Goal: Task Accomplishment & Management: Manage account settings

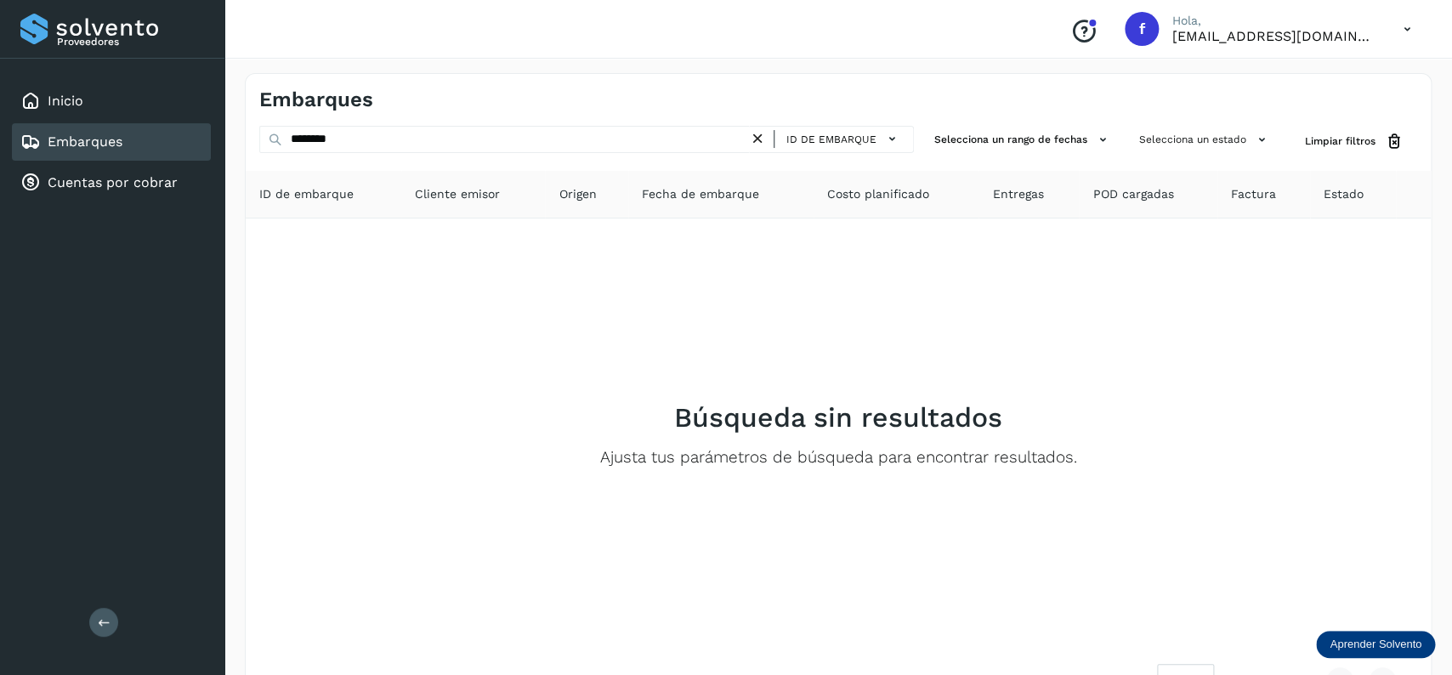
click at [759, 136] on icon at bounding box center [758, 139] width 18 height 18
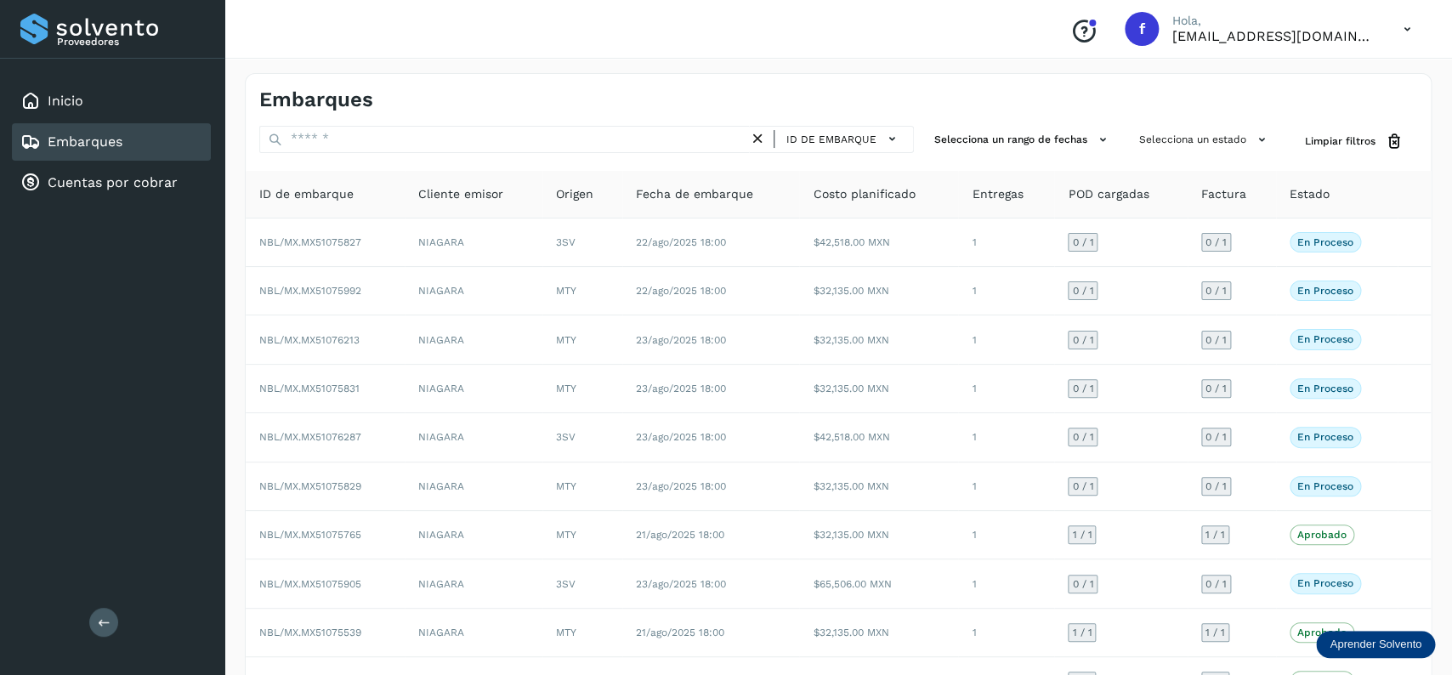
click at [717, 194] on span "Fecha de embarque" at bounding box center [694, 194] width 117 height 18
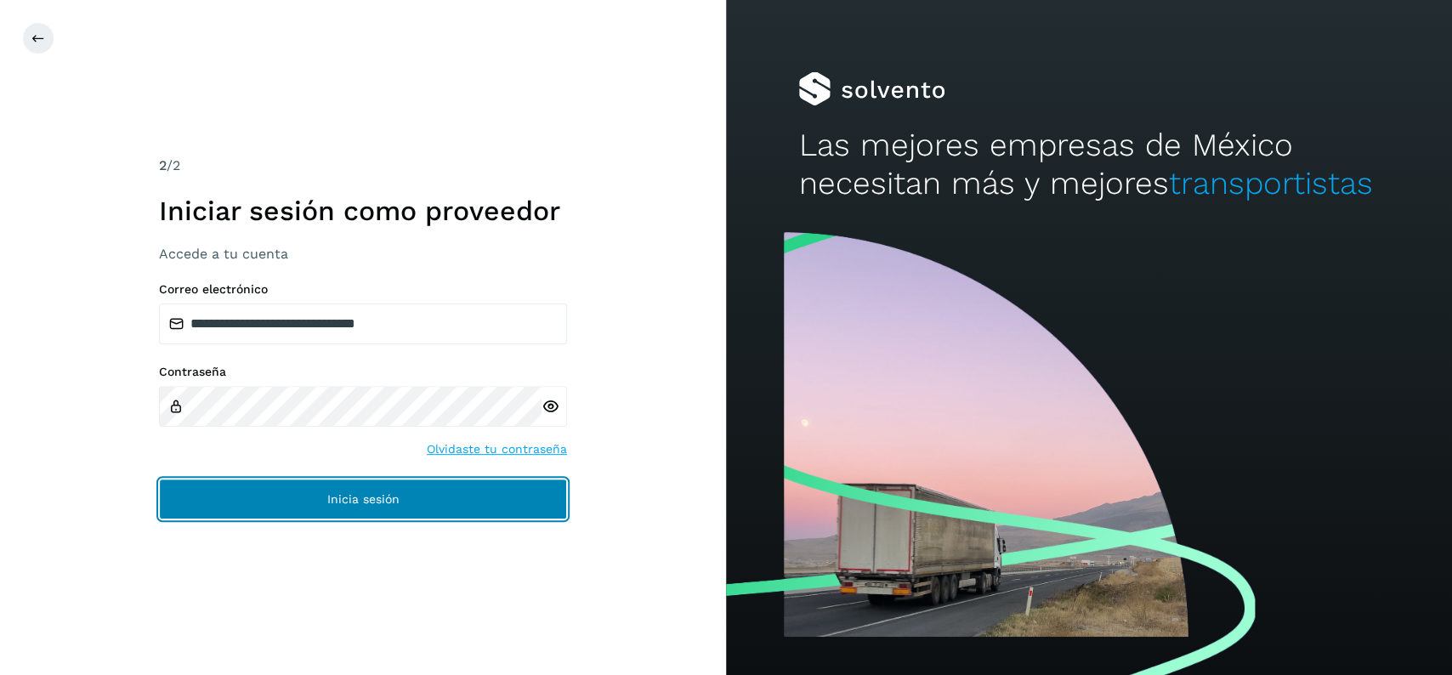
click at [408, 479] on button "Inicia sesión" at bounding box center [363, 499] width 408 height 41
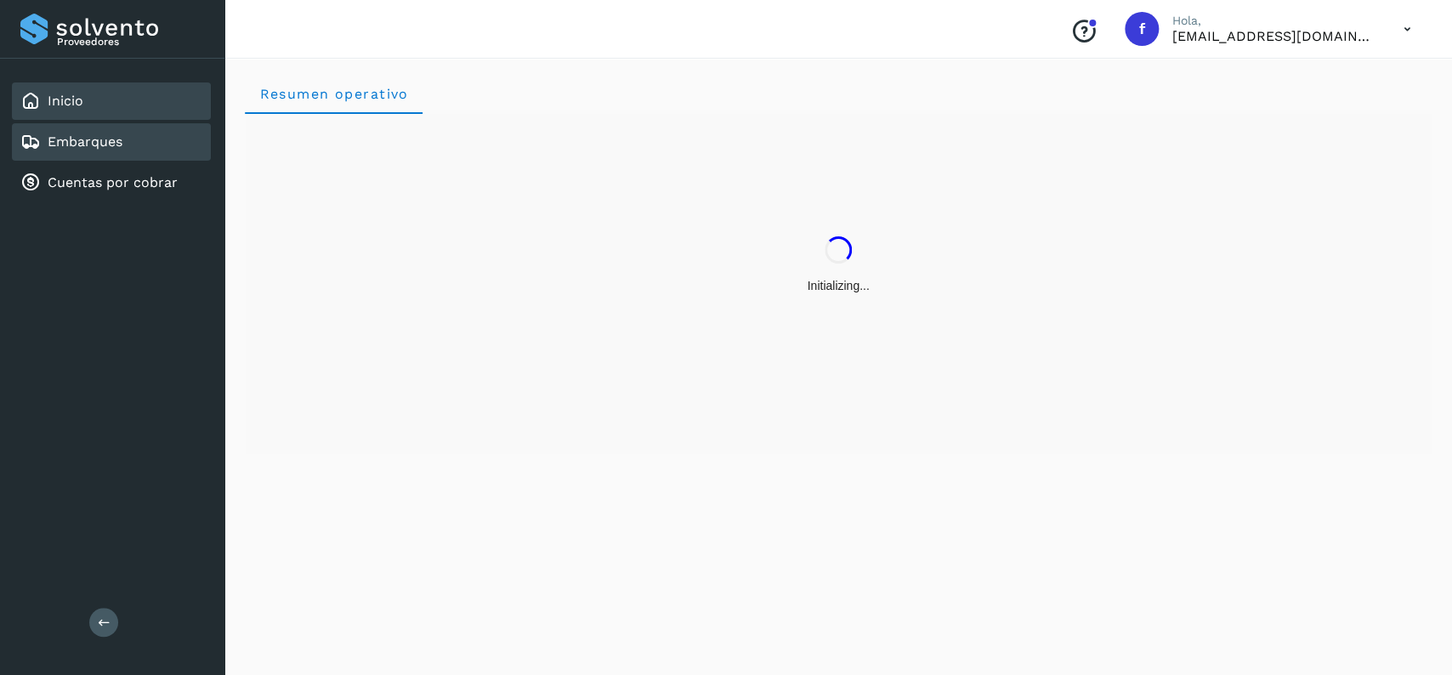
click at [101, 145] on link "Embarques" at bounding box center [85, 141] width 75 height 16
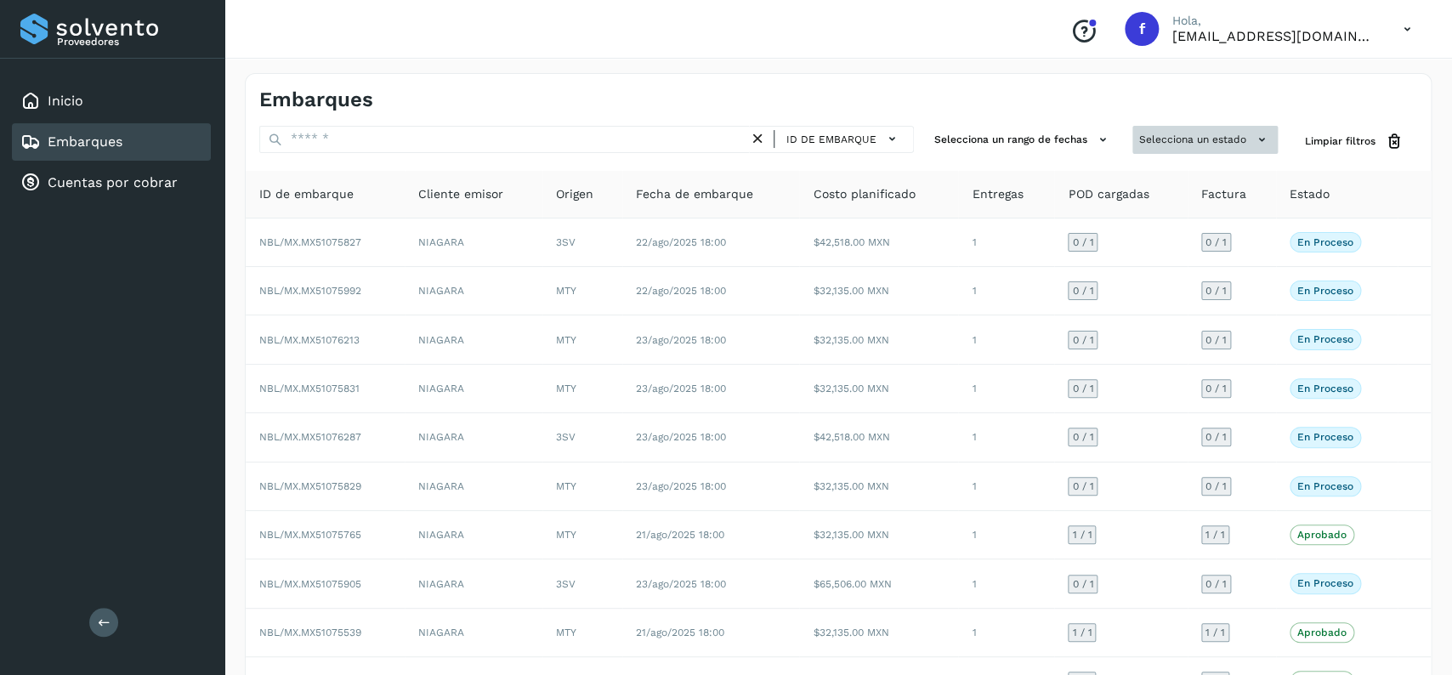
click at [1185, 141] on button "Selecciona un estado" at bounding box center [1204, 140] width 145 height 28
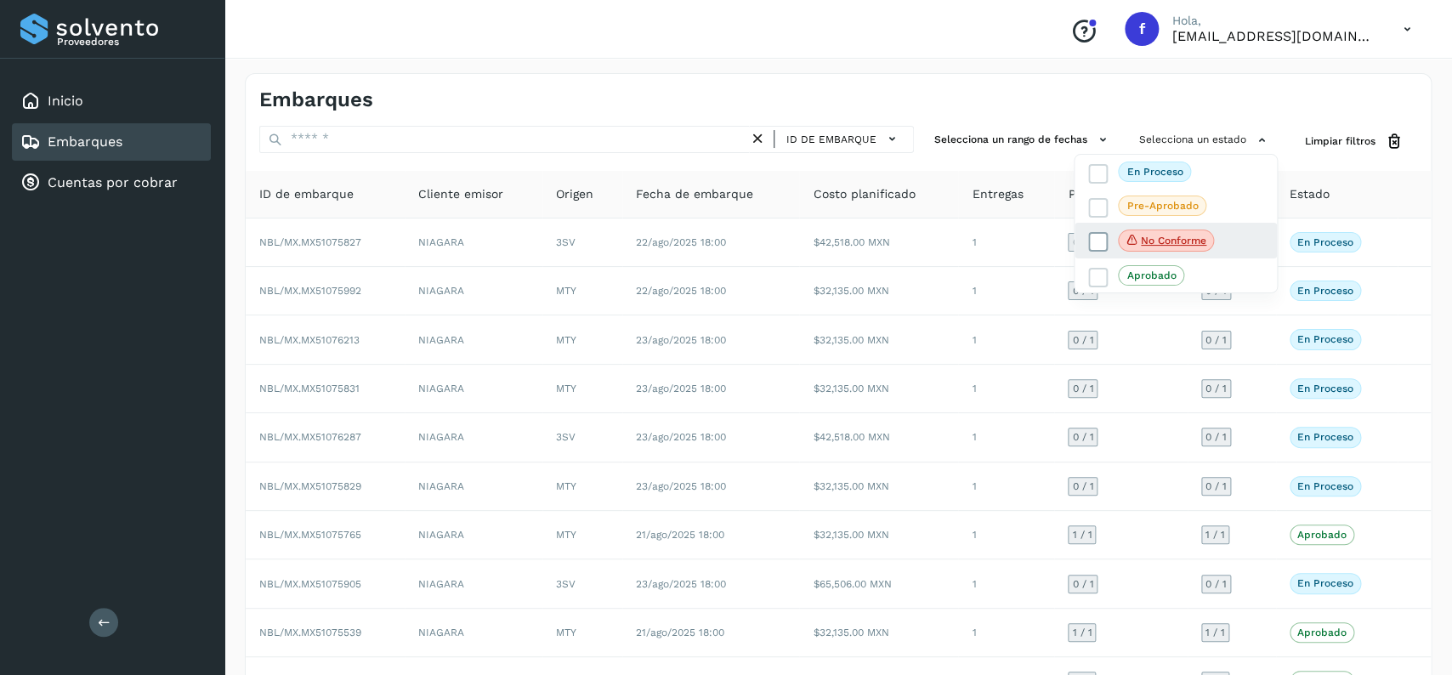
click at [1096, 233] on label "No conforme" at bounding box center [1151, 241] width 126 height 22
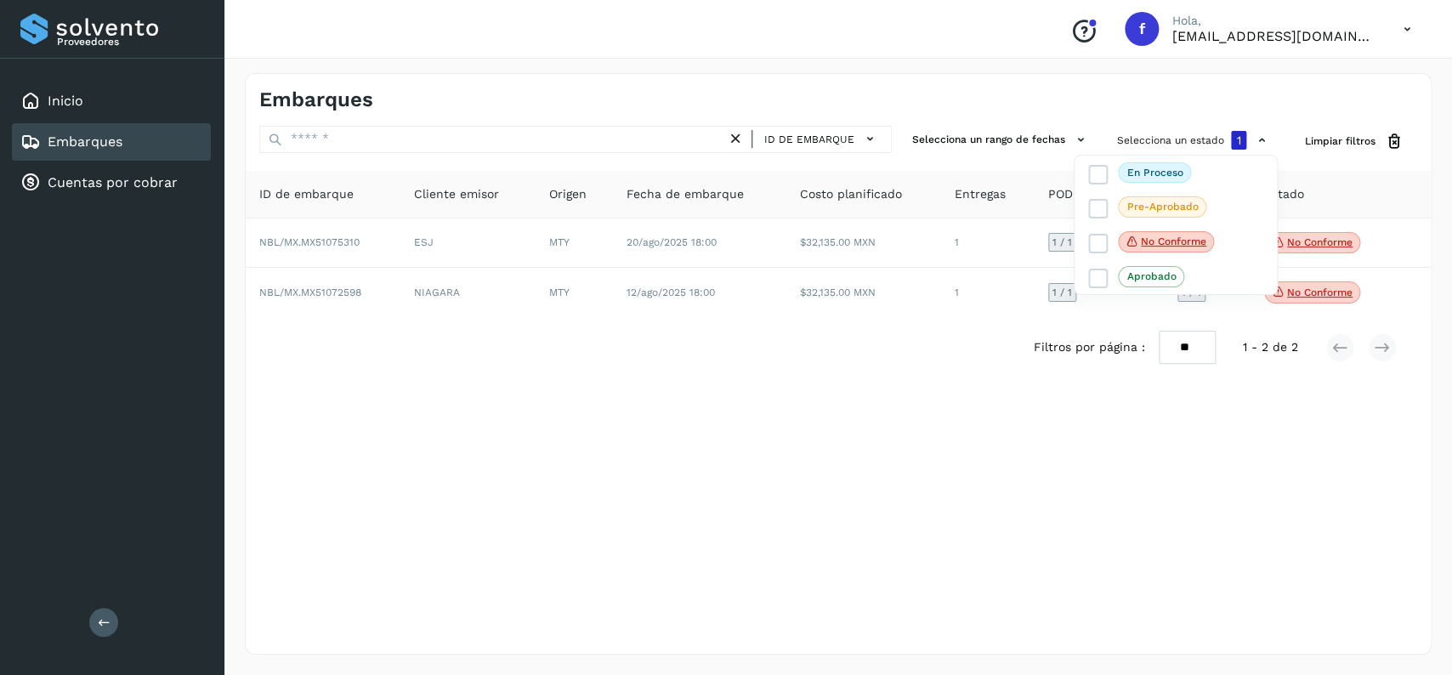
click at [849, 379] on div at bounding box center [726, 337] width 1452 height 675
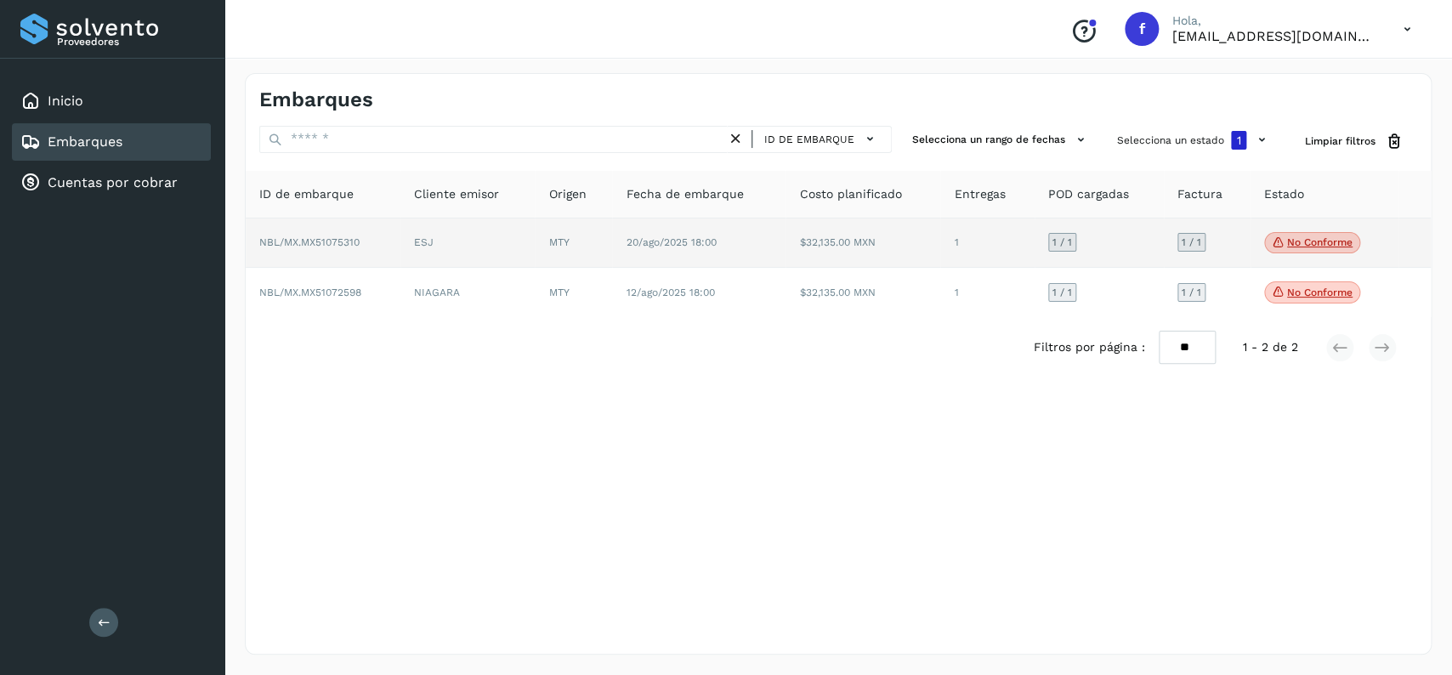
click at [1312, 235] on span "No conforme" at bounding box center [1312, 243] width 96 height 22
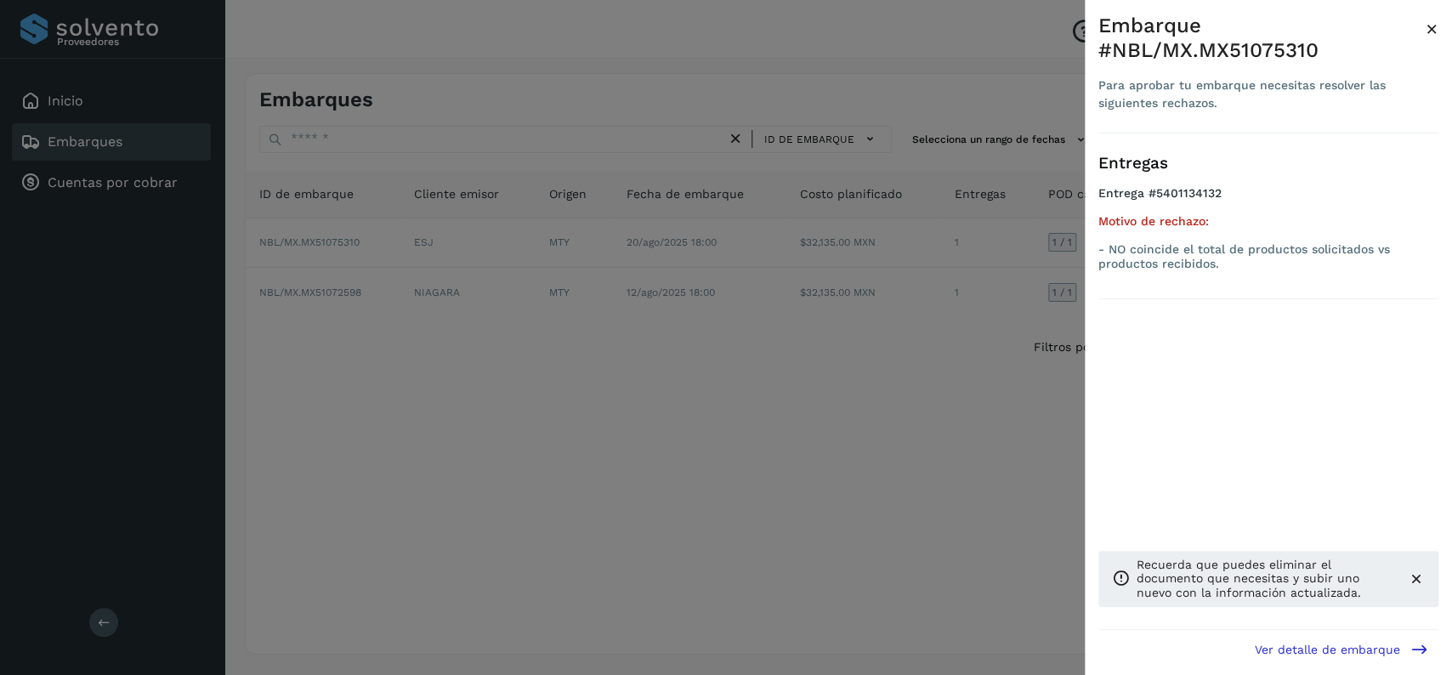
click at [730, 455] on div at bounding box center [726, 337] width 1452 height 675
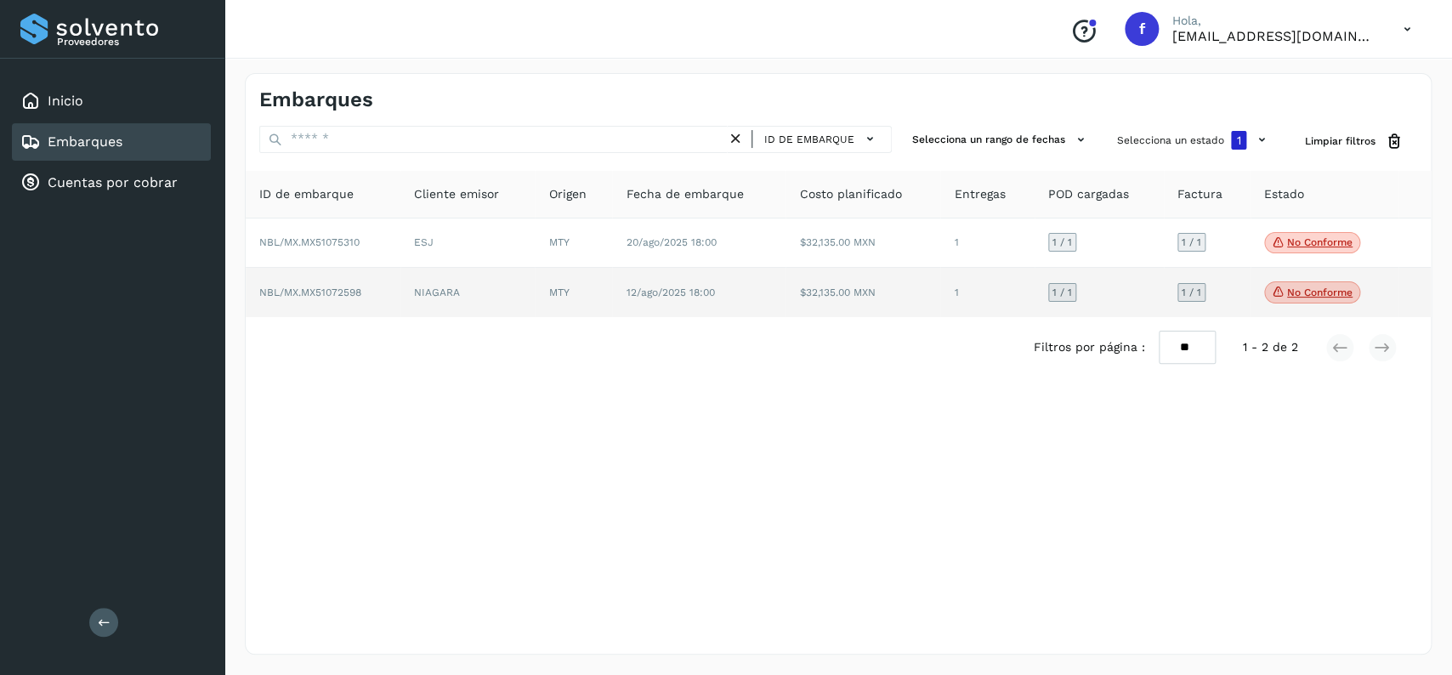
click at [1308, 294] on p "No conforme" at bounding box center [1319, 292] width 65 height 12
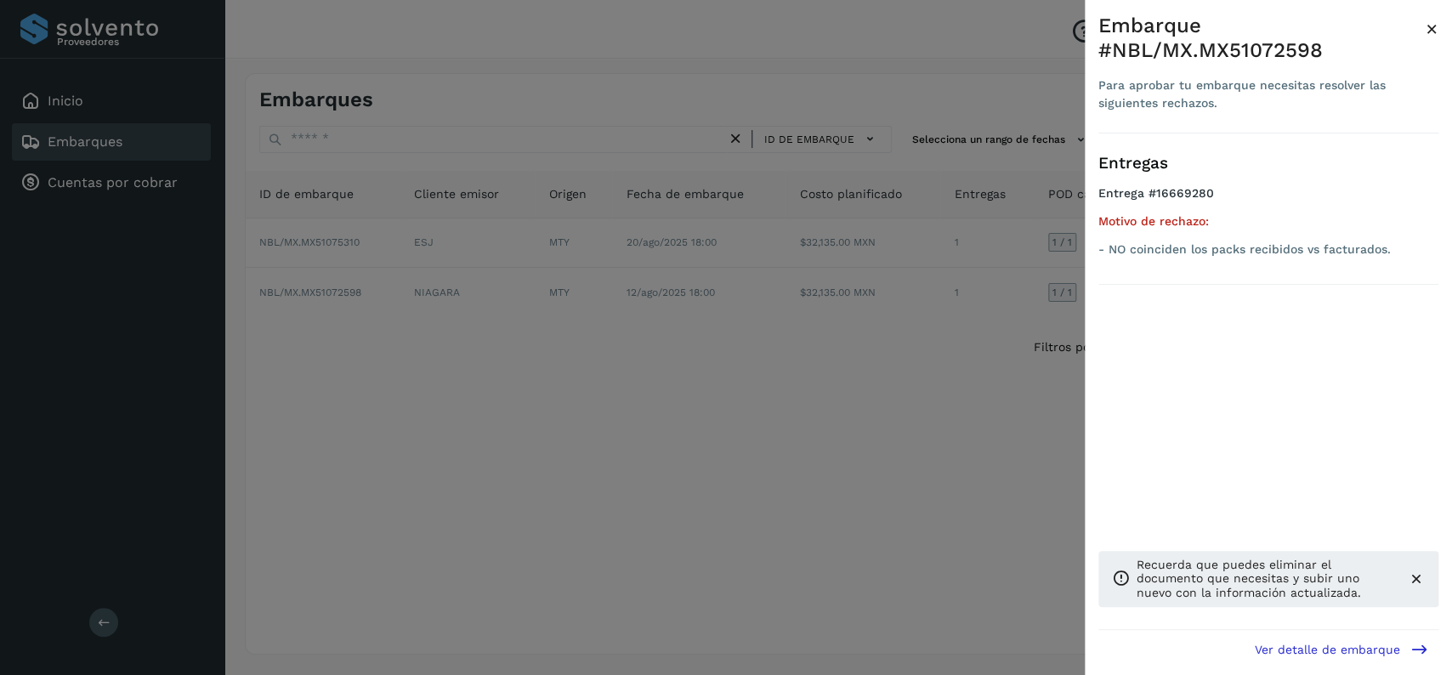
click at [321, 428] on div at bounding box center [726, 337] width 1452 height 675
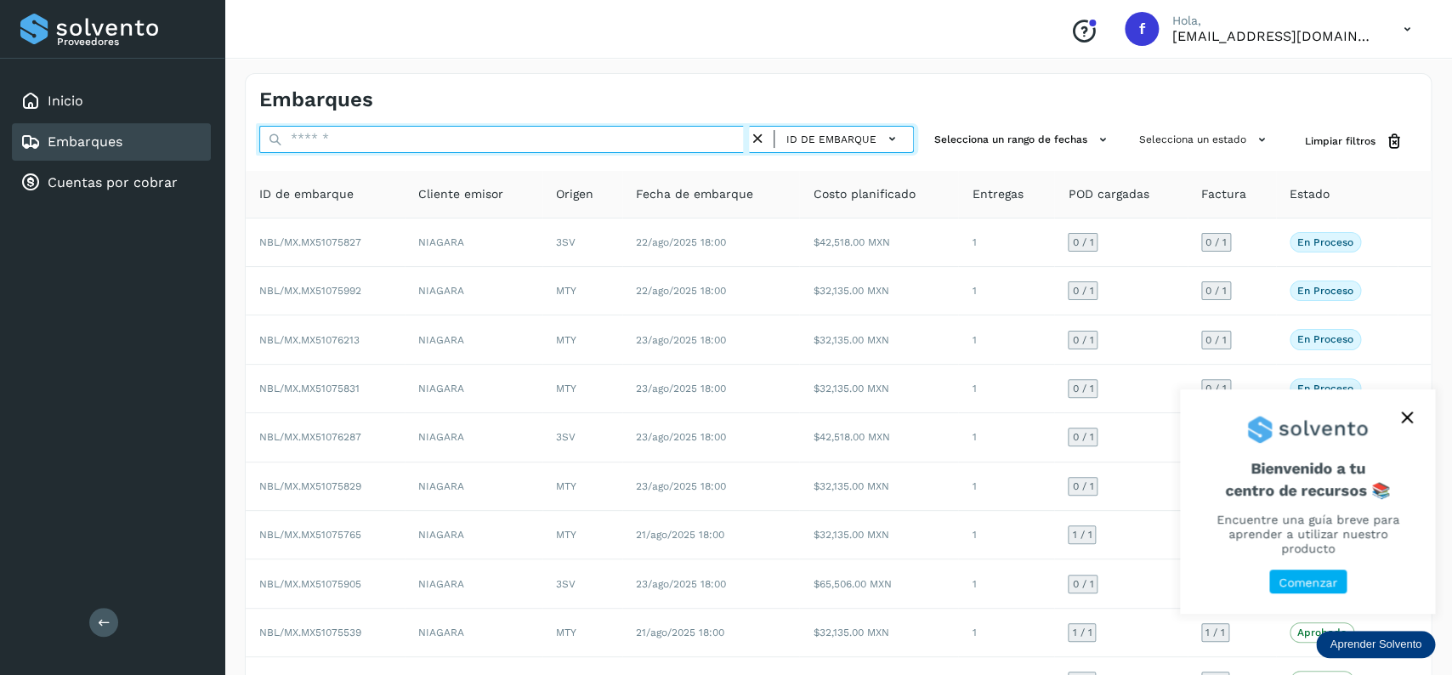
click at [468, 136] on input "text" at bounding box center [504, 139] width 490 height 27
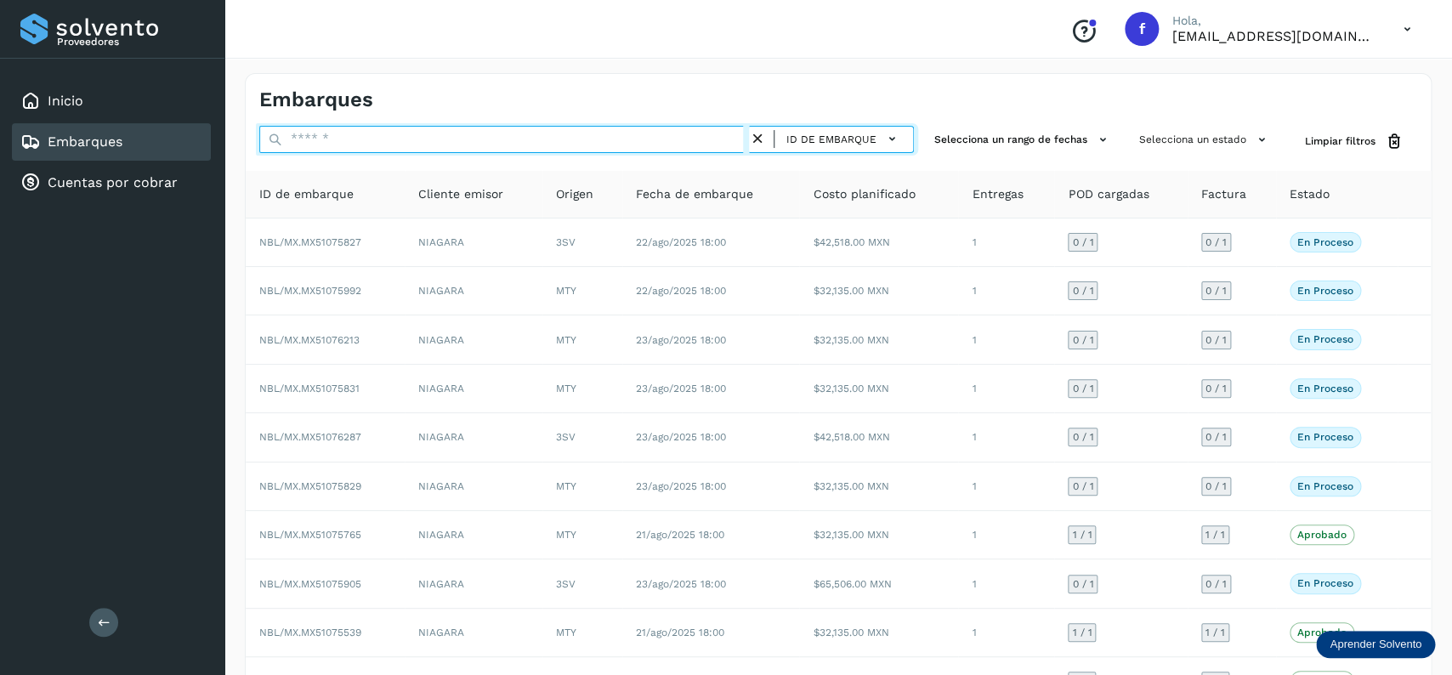
click at [470, 132] on input "text" at bounding box center [504, 139] width 490 height 27
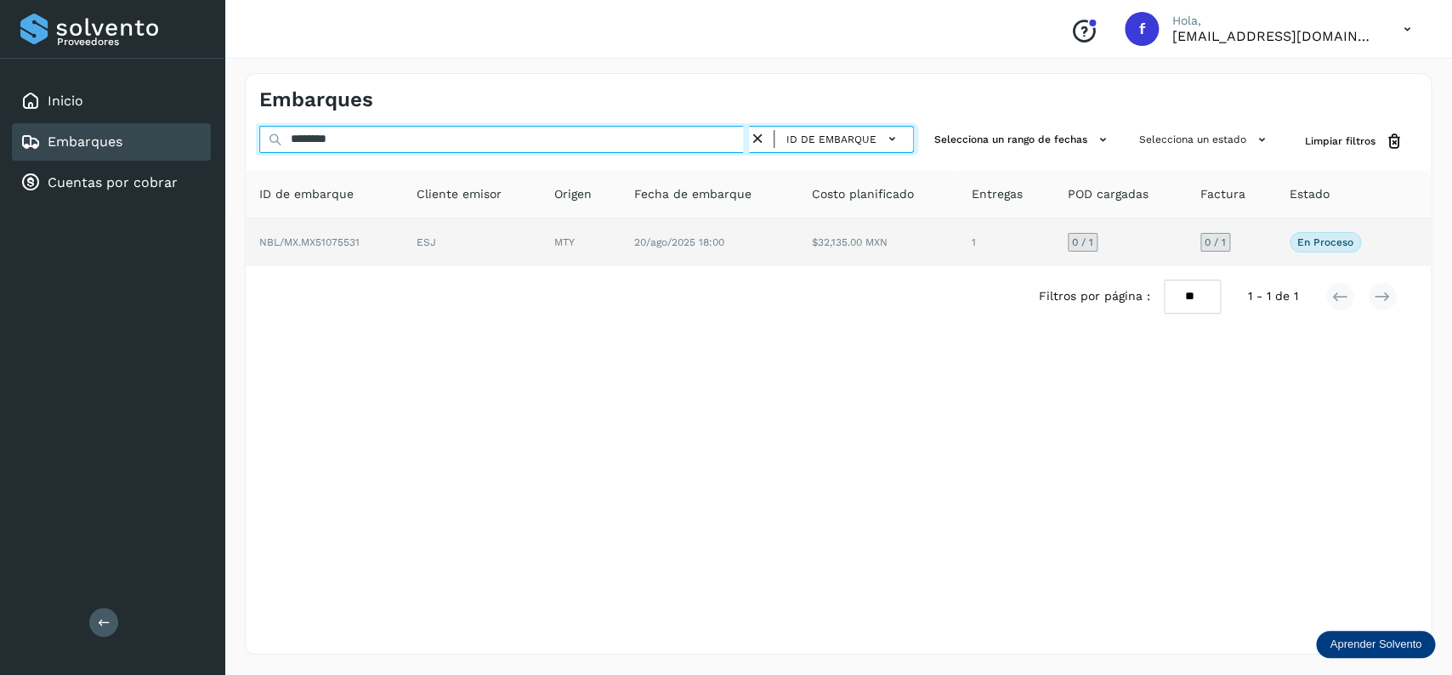
type input "********"
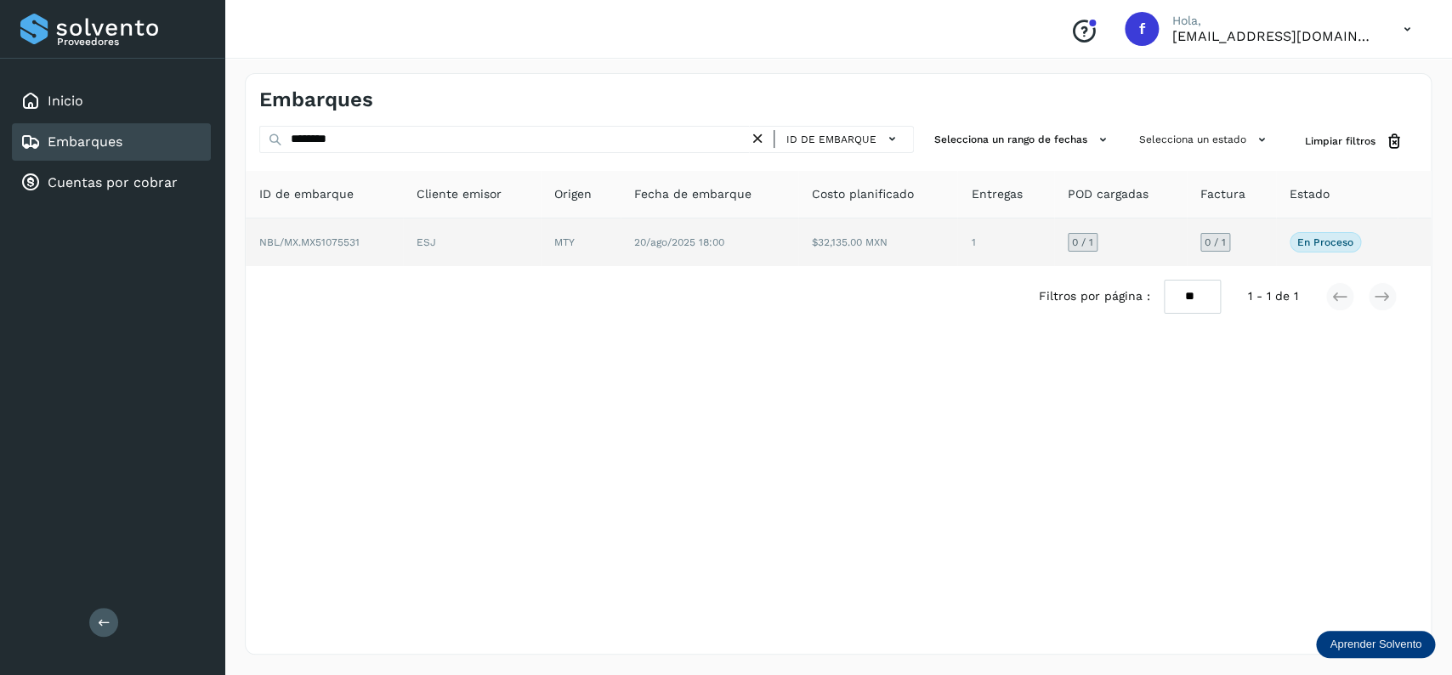
click at [798, 234] on td "20/ago/2025 18:00" at bounding box center [877, 242] width 159 height 48
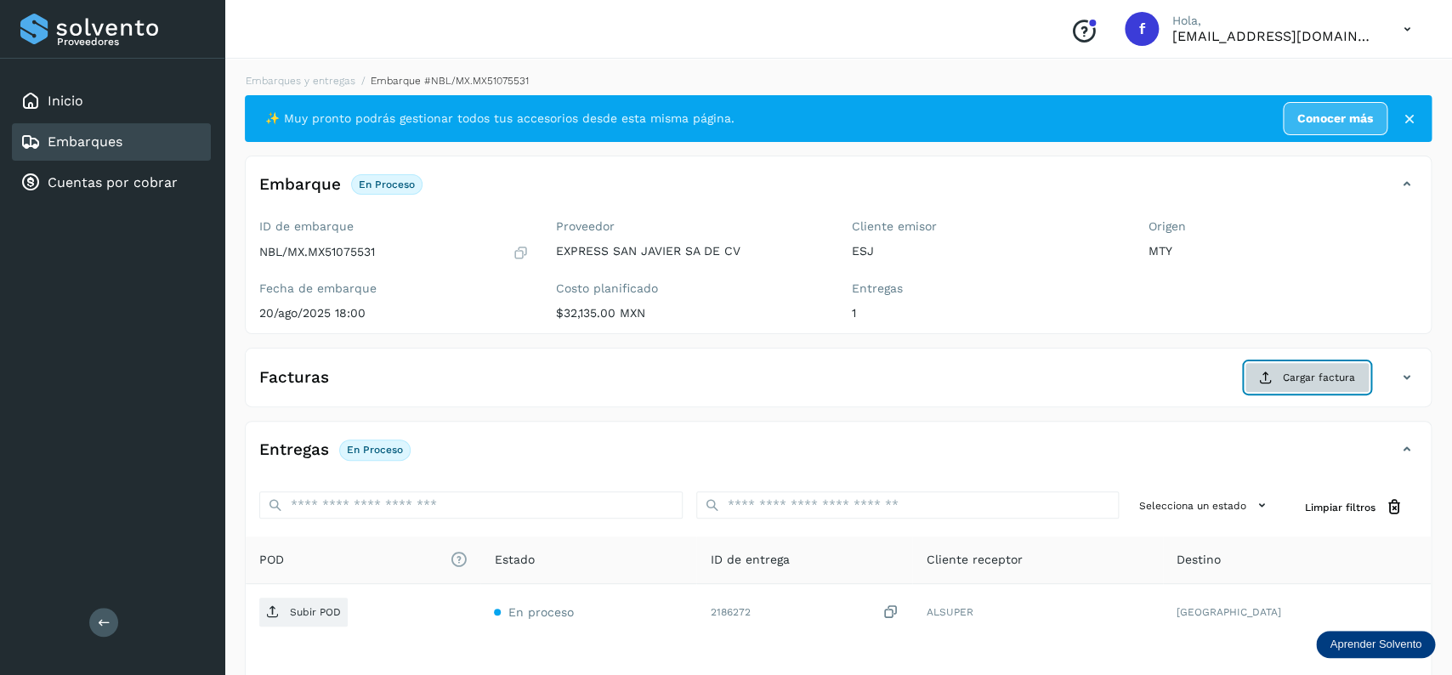
click at [1330, 379] on span "Cargar factura" at bounding box center [1319, 377] width 72 height 15
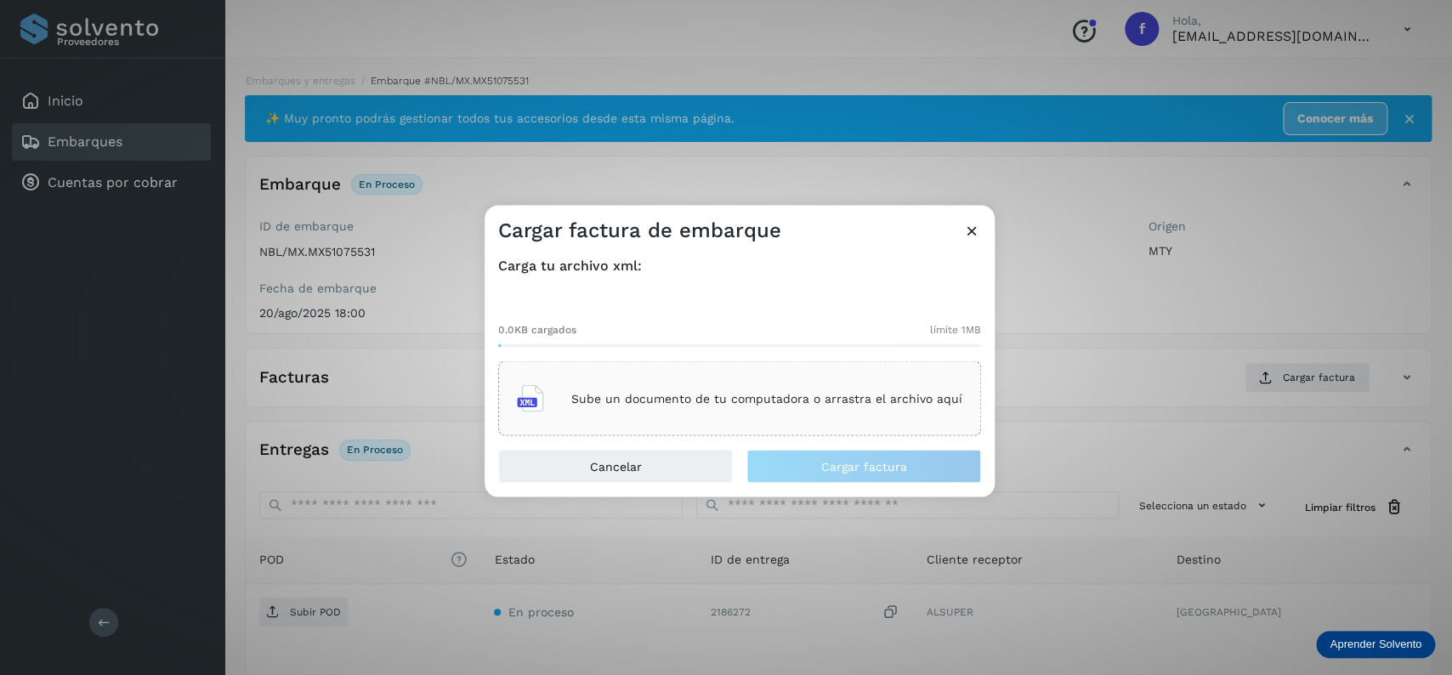
click at [735, 381] on div "Sube un documento de tu computadora o arrastra el archivo aquí" at bounding box center [739, 399] width 445 height 46
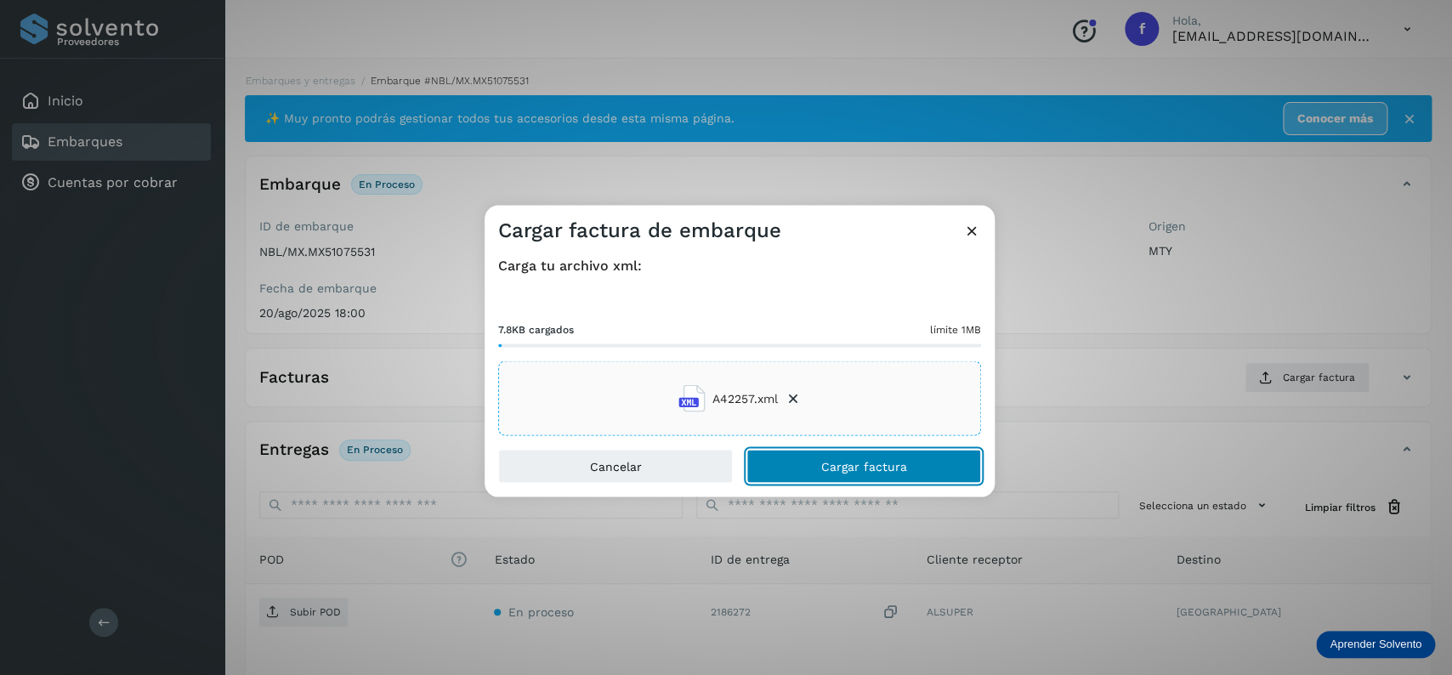
click at [782, 464] on button "Cargar factura" at bounding box center [863, 467] width 235 height 34
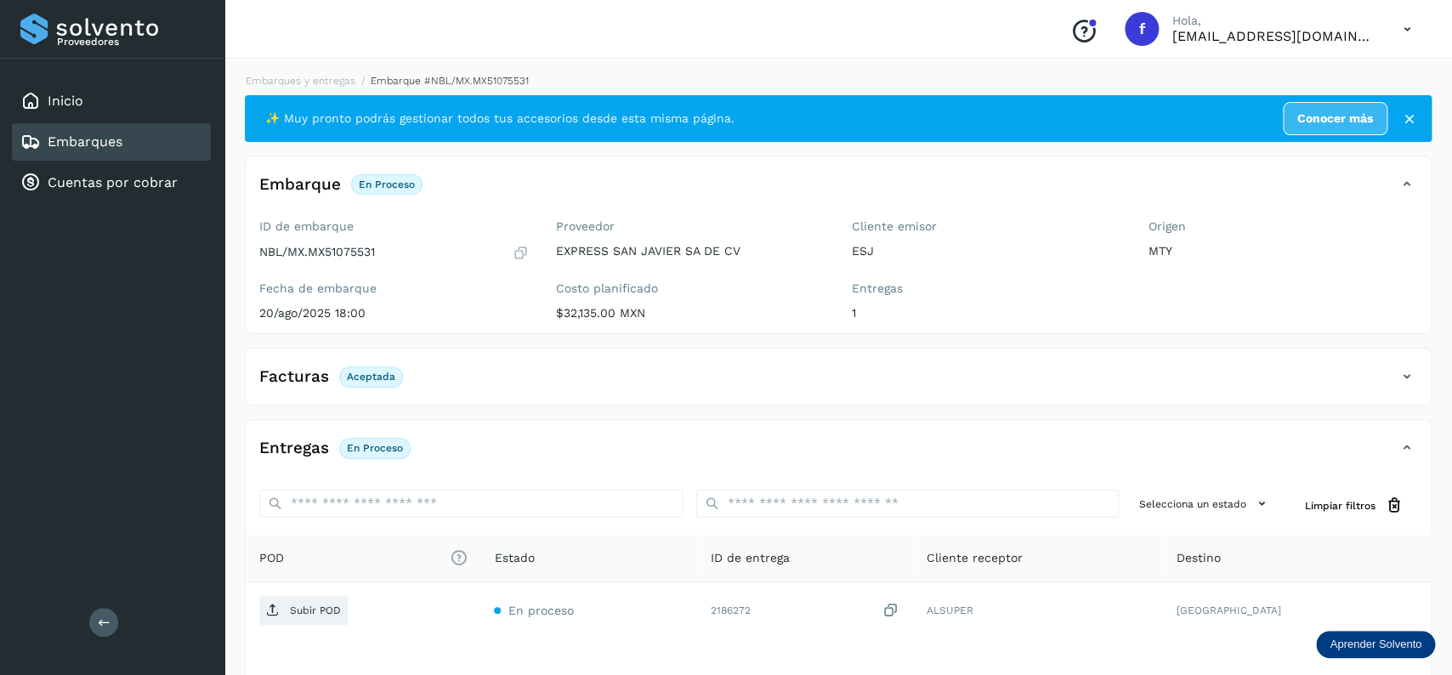
scroll to position [133, 0]
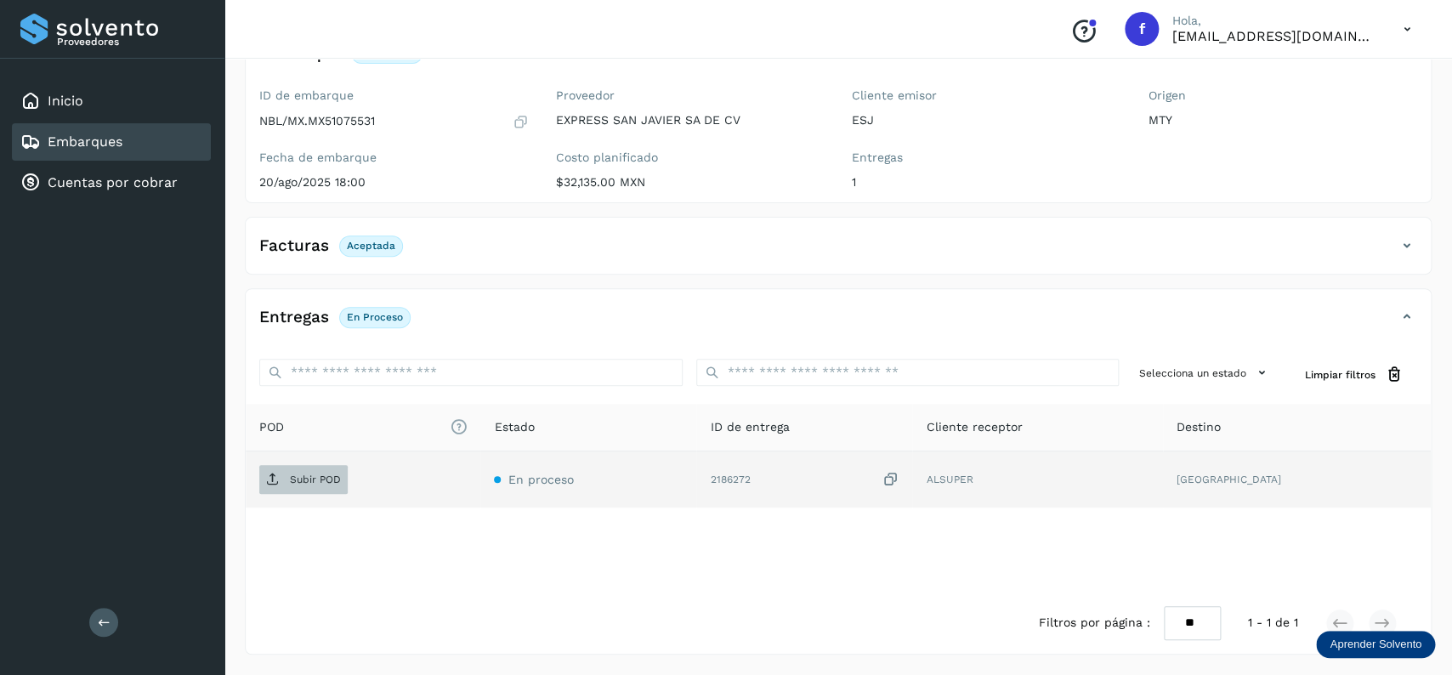
click at [332, 477] on p "Subir POD" at bounding box center [315, 480] width 51 height 12
click at [144, 128] on div "Embarques" at bounding box center [111, 141] width 199 height 37
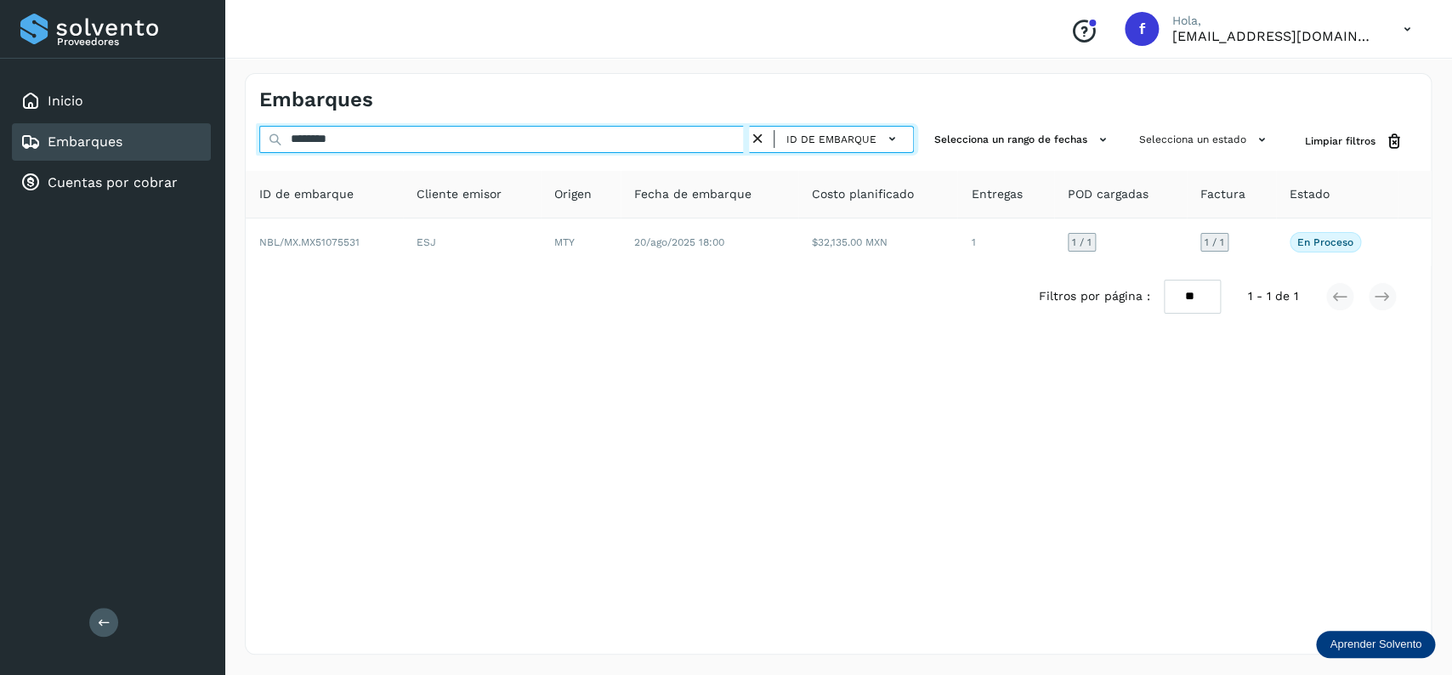
drag, startPoint x: 391, startPoint y: 147, endPoint x: 281, endPoint y: 149, distance: 109.7
click at [281, 149] on input "********" at bounding box center [504, 139] width 490 height 27
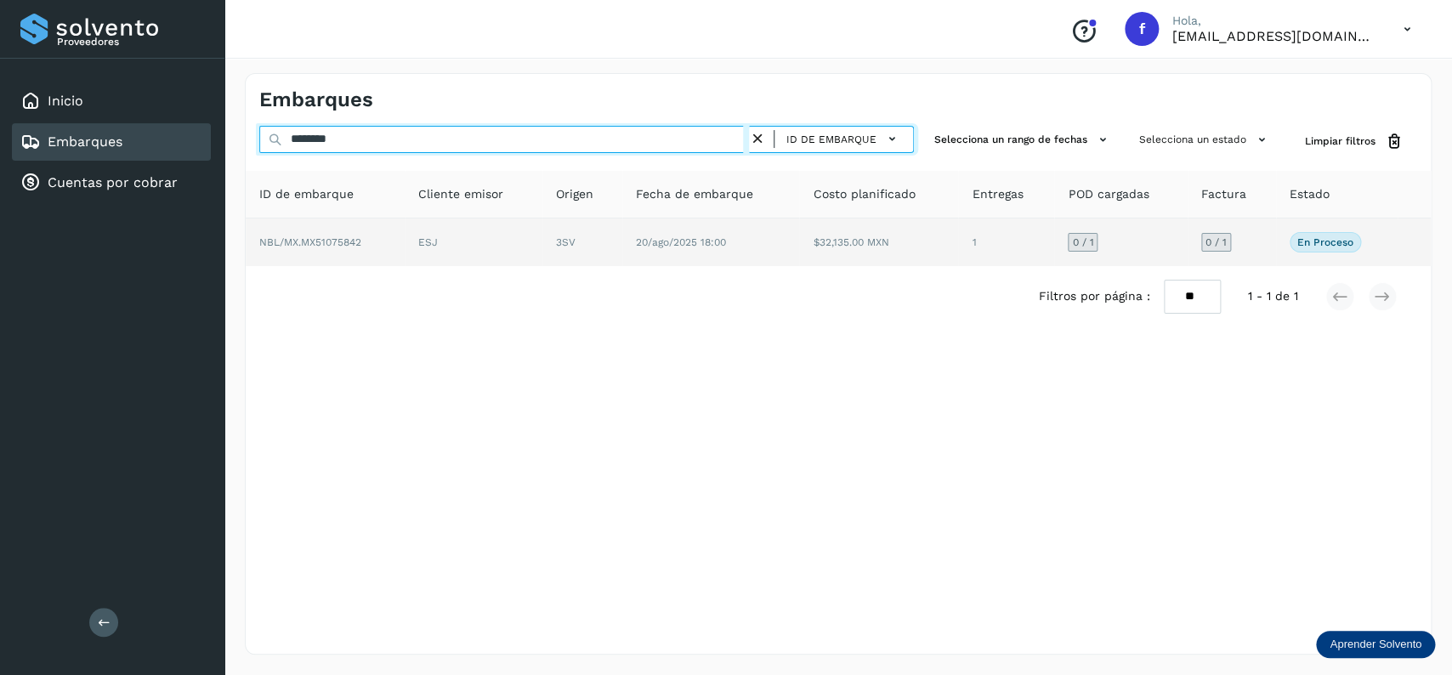
type input "********"
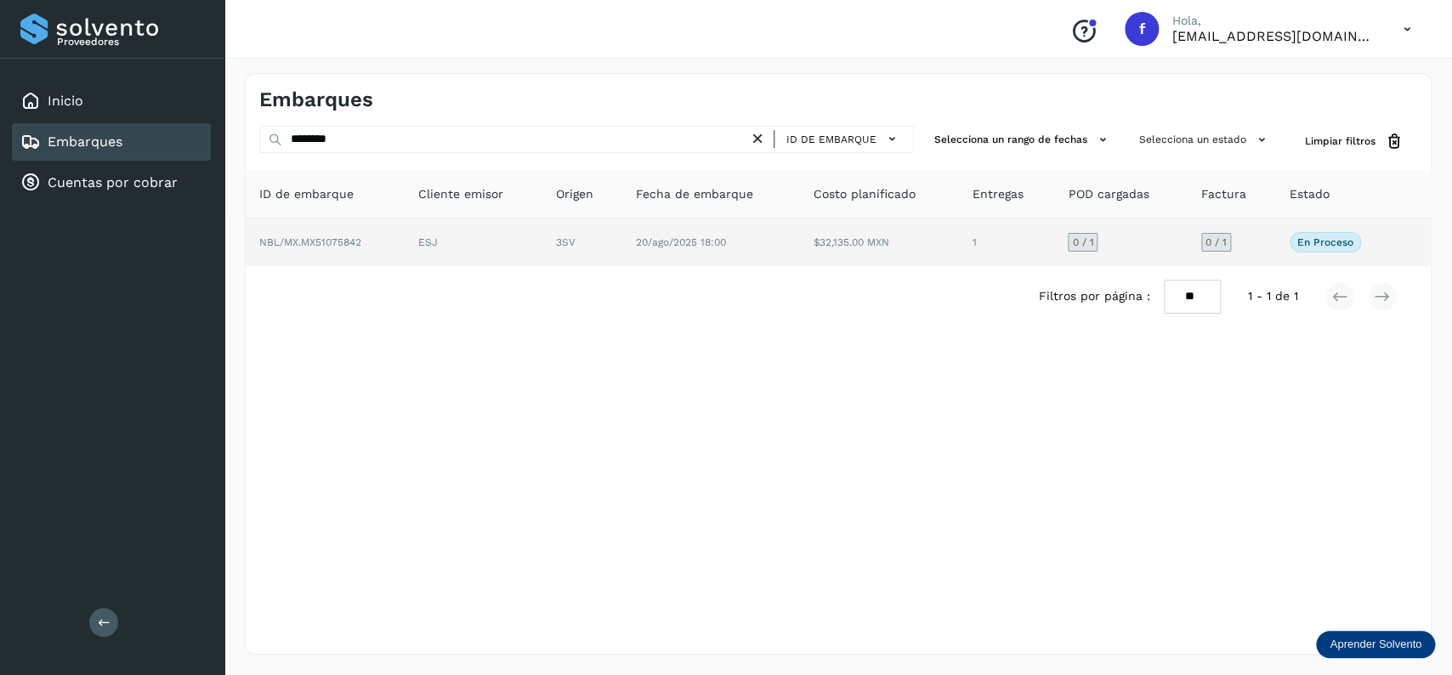
click at [958, 236] on td "$32,135.00 MXN" at bounding box center [1006, 242] width 96 height 48
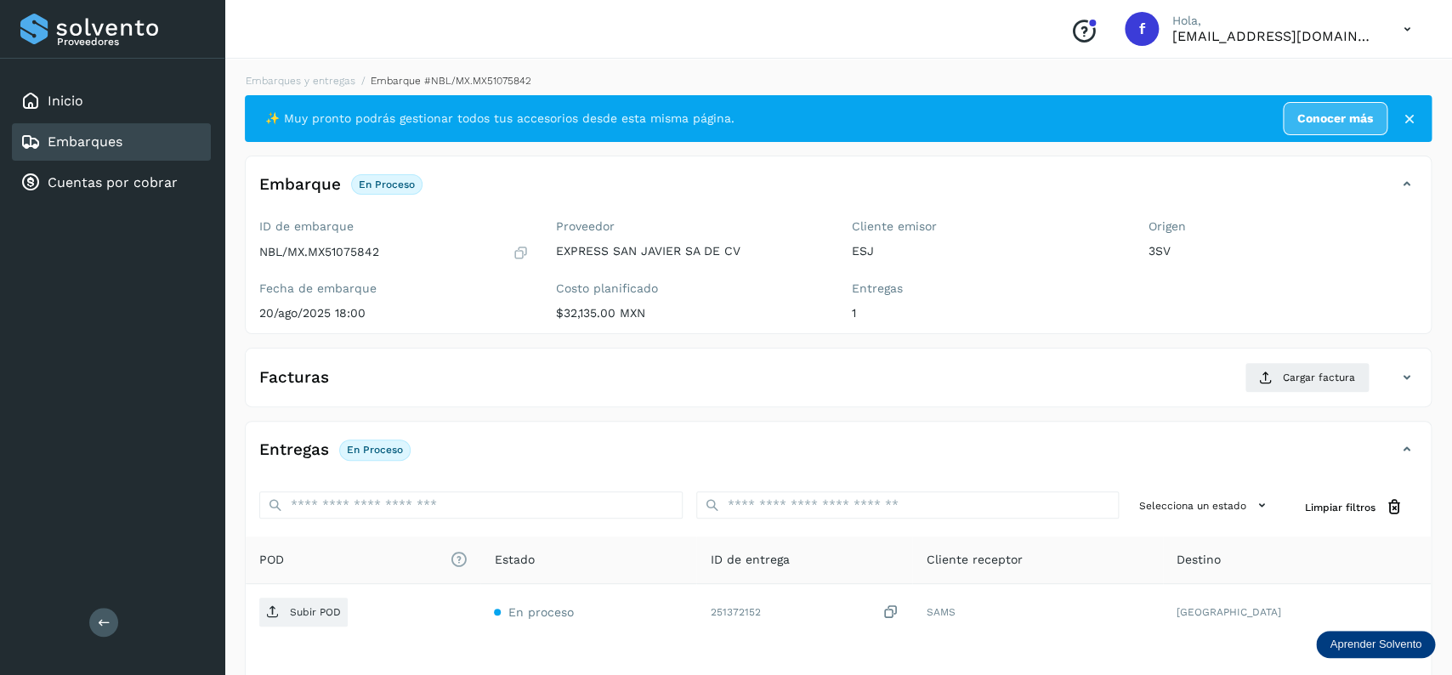
scroll to position [134, 0]
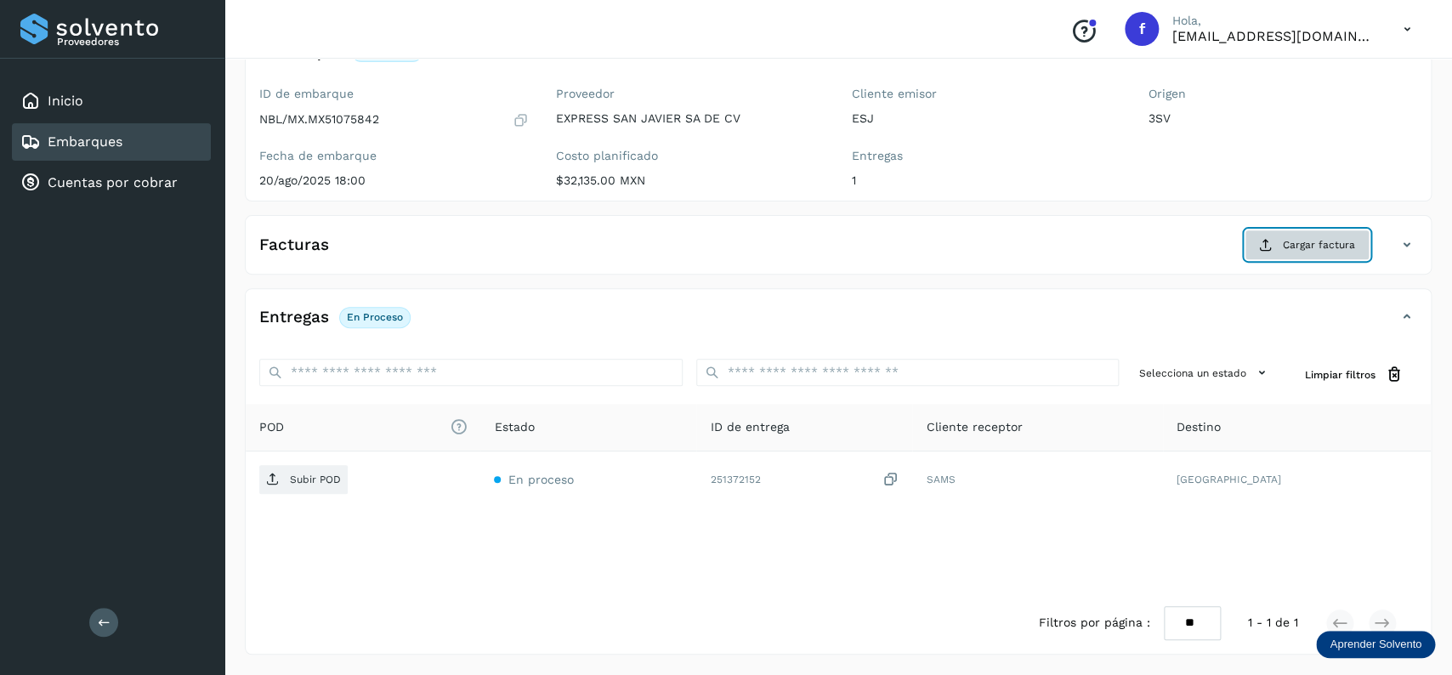
click at [1293, 241] on span "Cargar factura" at bounding box center [1319, 244] width 72 height 15
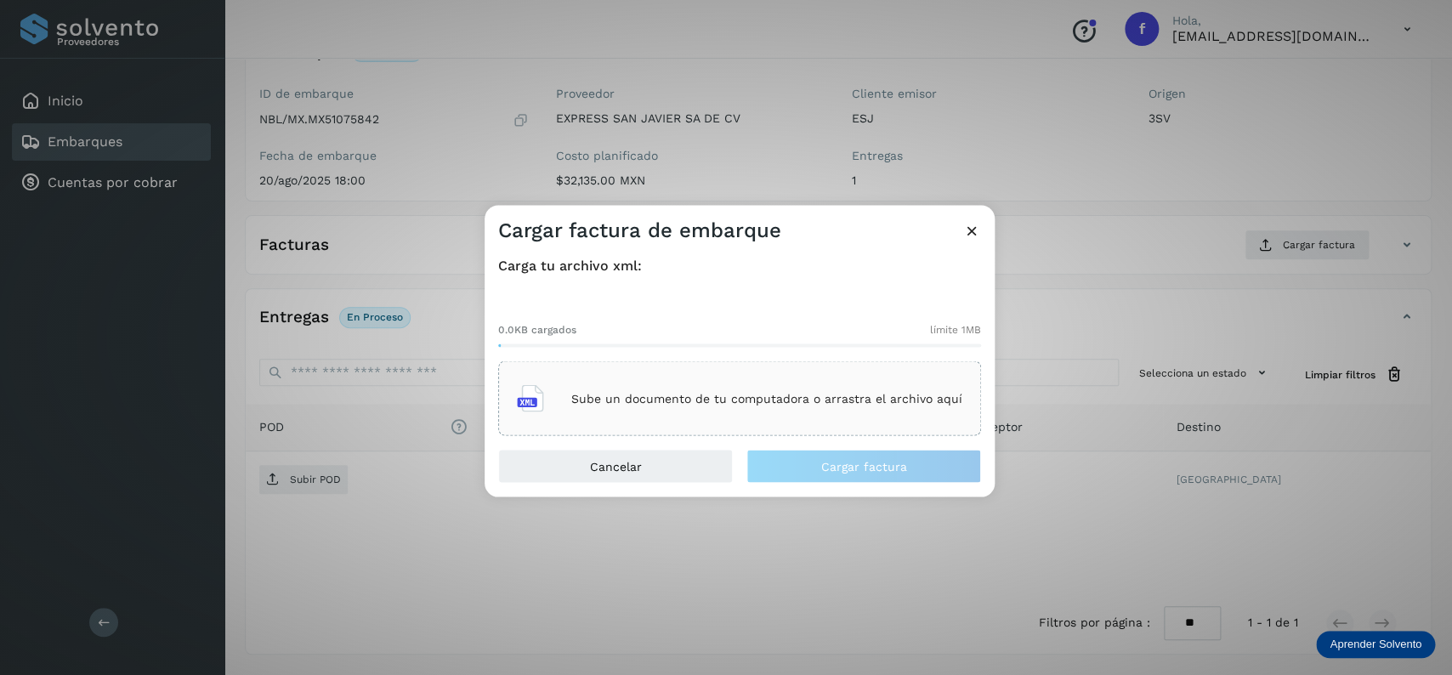
click at [732, 357] on div "0.0KB cargados límite 1MB Sube un documento de tu computadora o arrastra el arc…" at bounding box center [739, 365] width 483 height 141
click at [757, 377] on div "Sube un documento de tu computadora o arrastra el archivo aquí" at bounding box center [739, 399] width 445 height 46
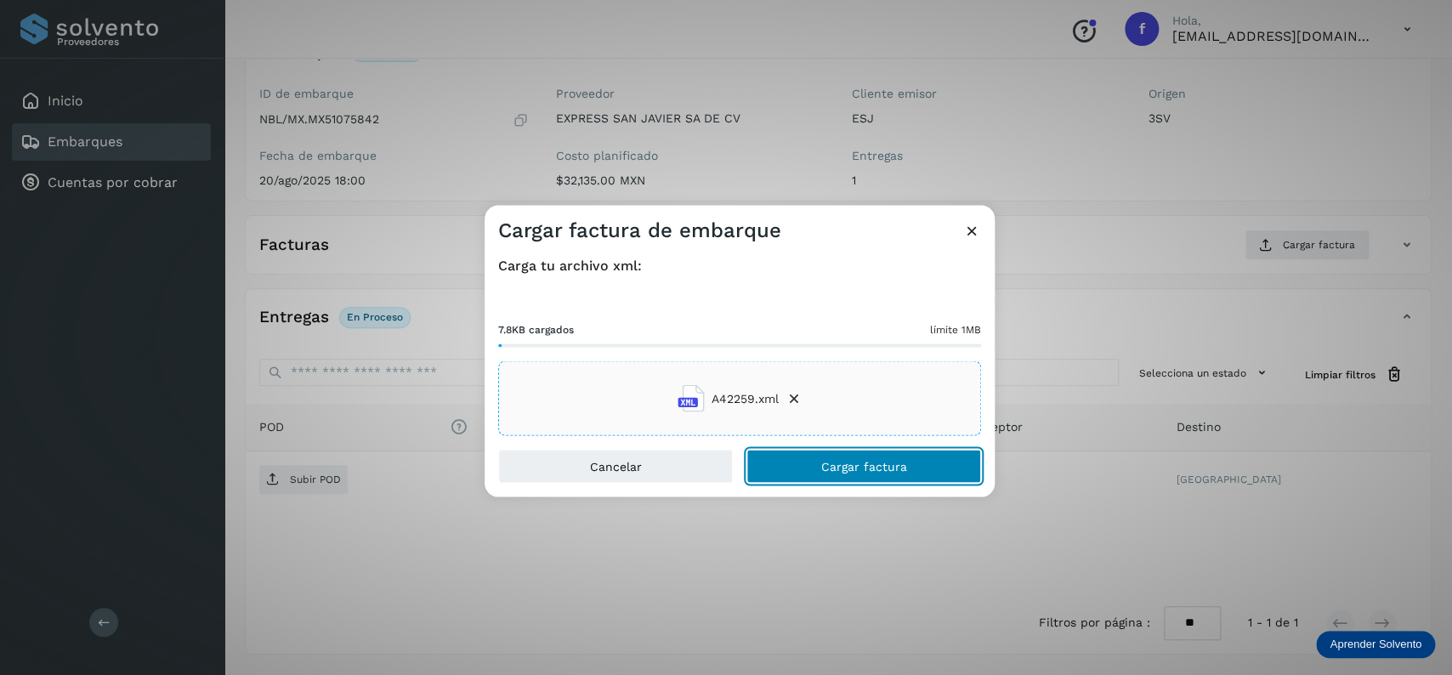
click at [837, 451] on button "Cargar factura" at bounding box center [863, 467] width 235 height 34
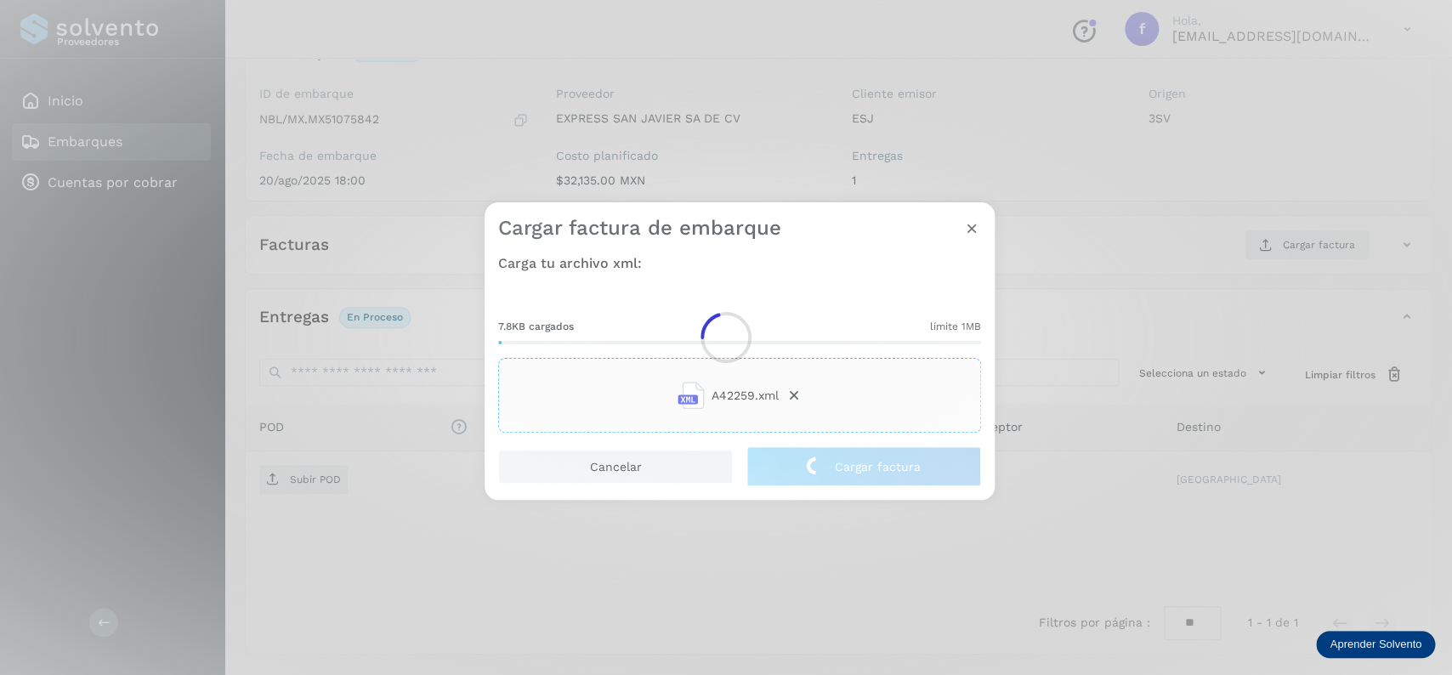
scroll to position [133, 0]
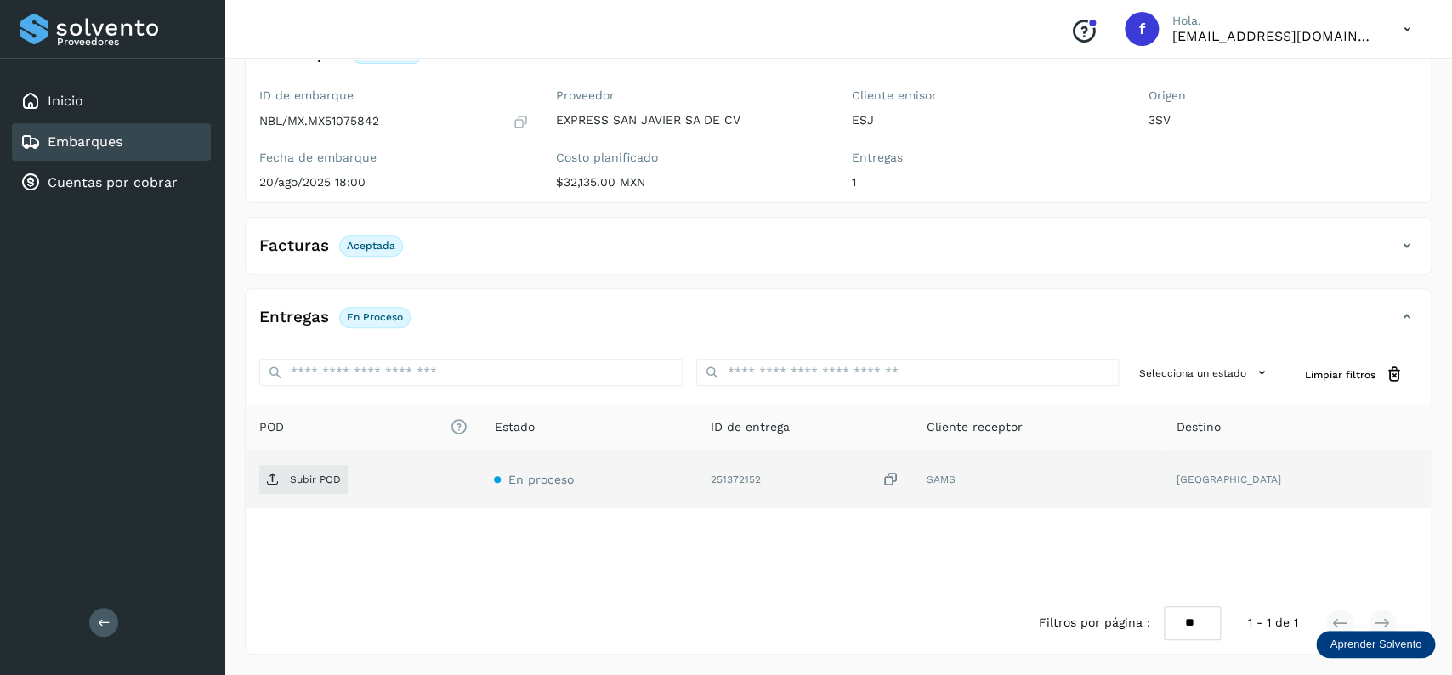
click at [480, 460] on td "Subir POD" at bounding box center [588, 479] width 216 height 56
click at [323, 470] on span "Subir POD" at bounding box center [303, 479] width 88 height 27
click at [151, 132] on div "Embarques" at bounding box center [111, 141] width 199 height 37
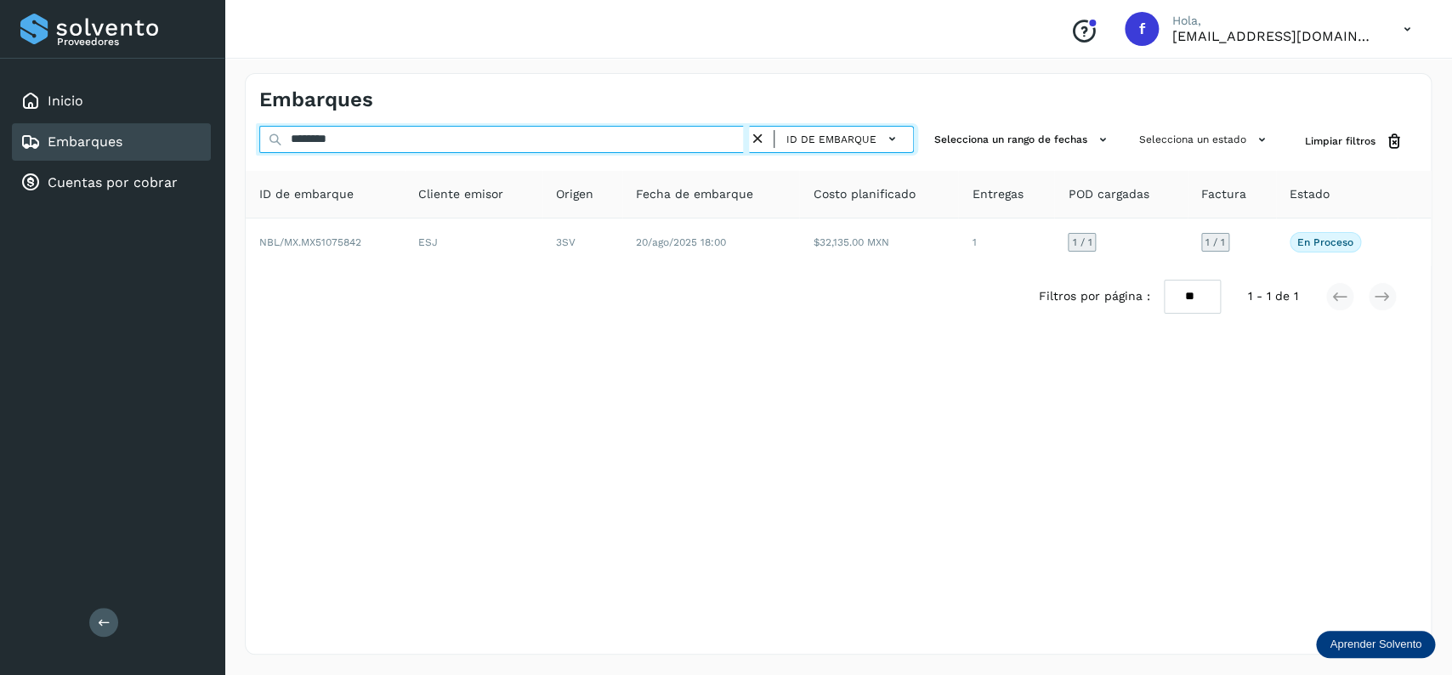
drag, startPoint x: 415, startPoint y: 143, endPoint x: 297, endPoint y: 156, distance: 118.9
click at [297, 153] on input "********" at bounding box center [504, 139] width 490 height 27
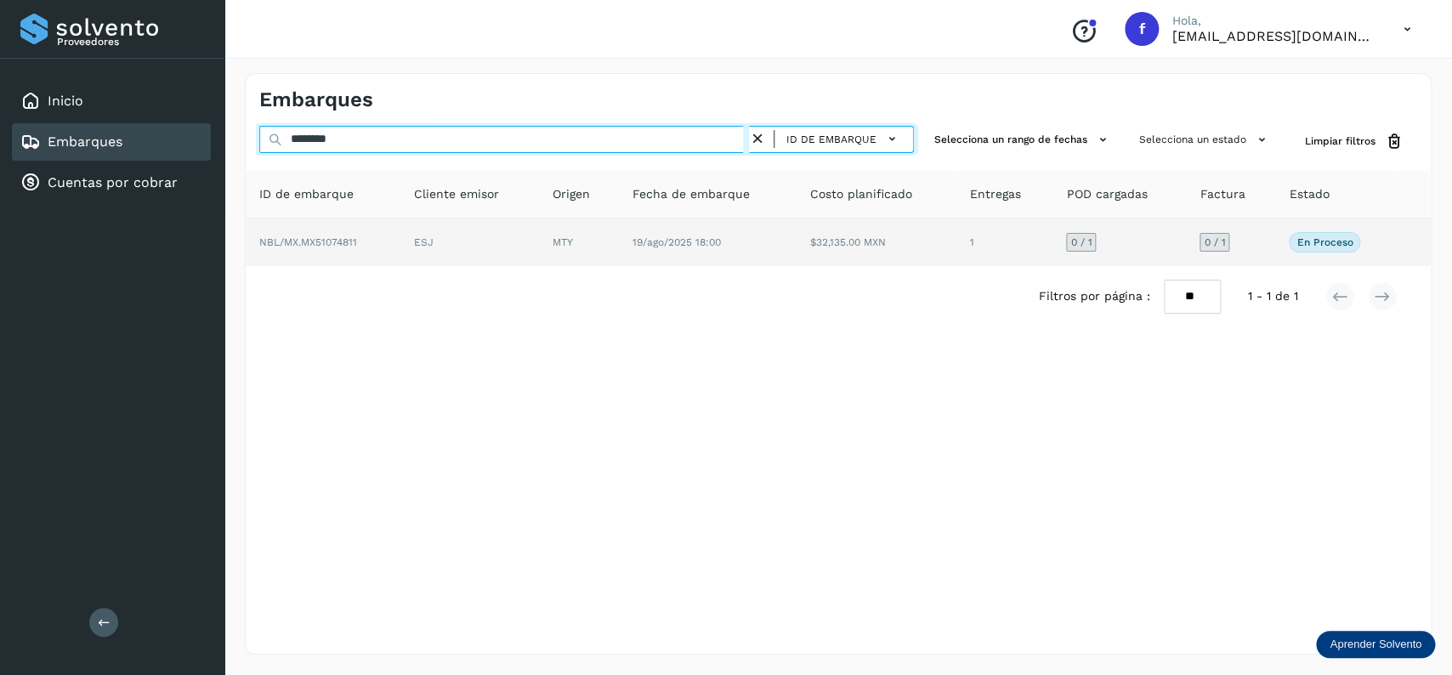
type input "********"
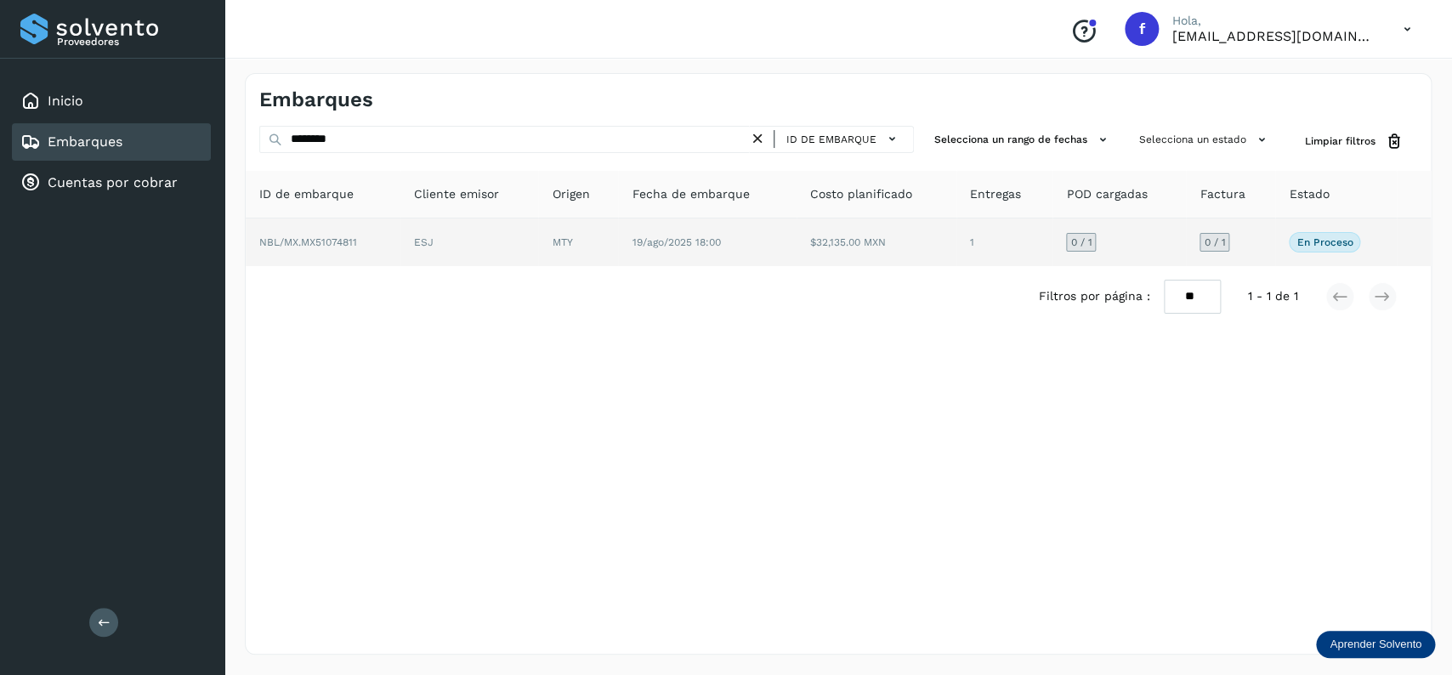
click at [618, 251] on td "MTY" at bounding box center [707, 242] width 179 height 48
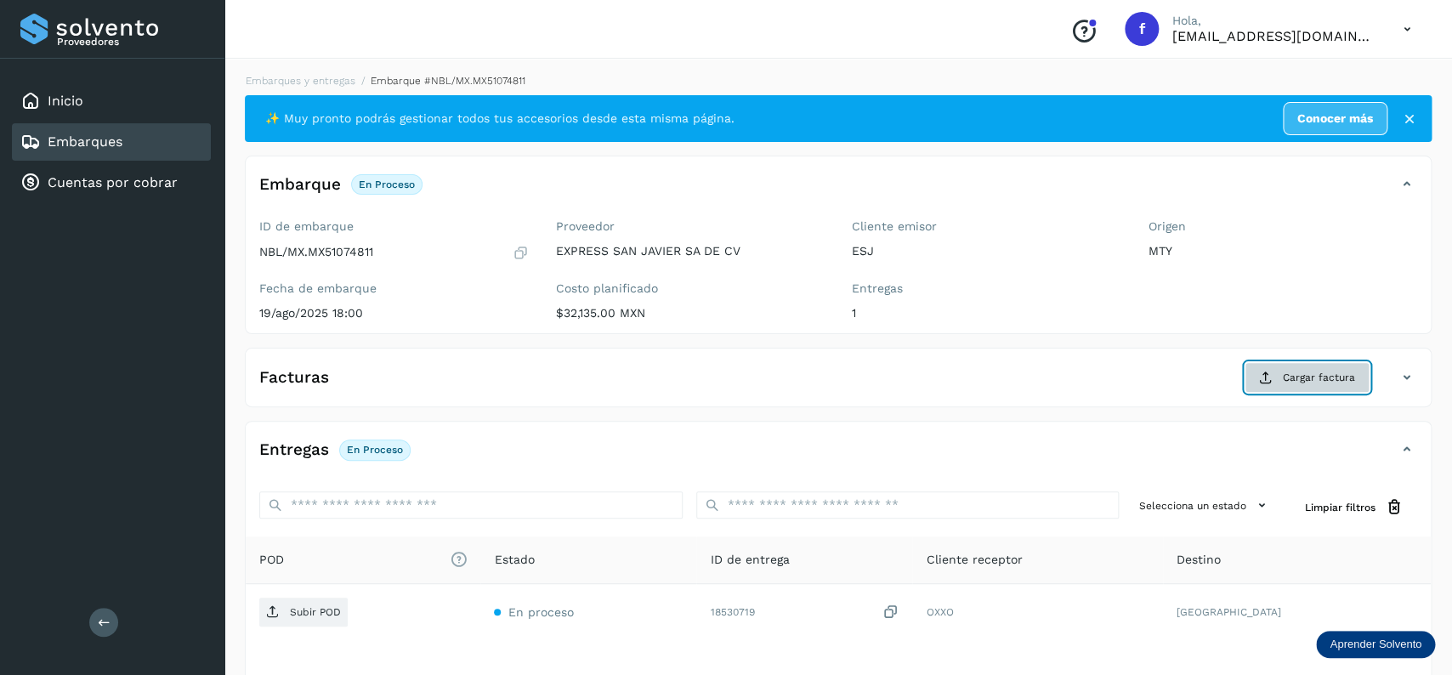
click at [1287, 372] on span "Cargar factura" at bounding box center [1319, 377] width 72 height 15
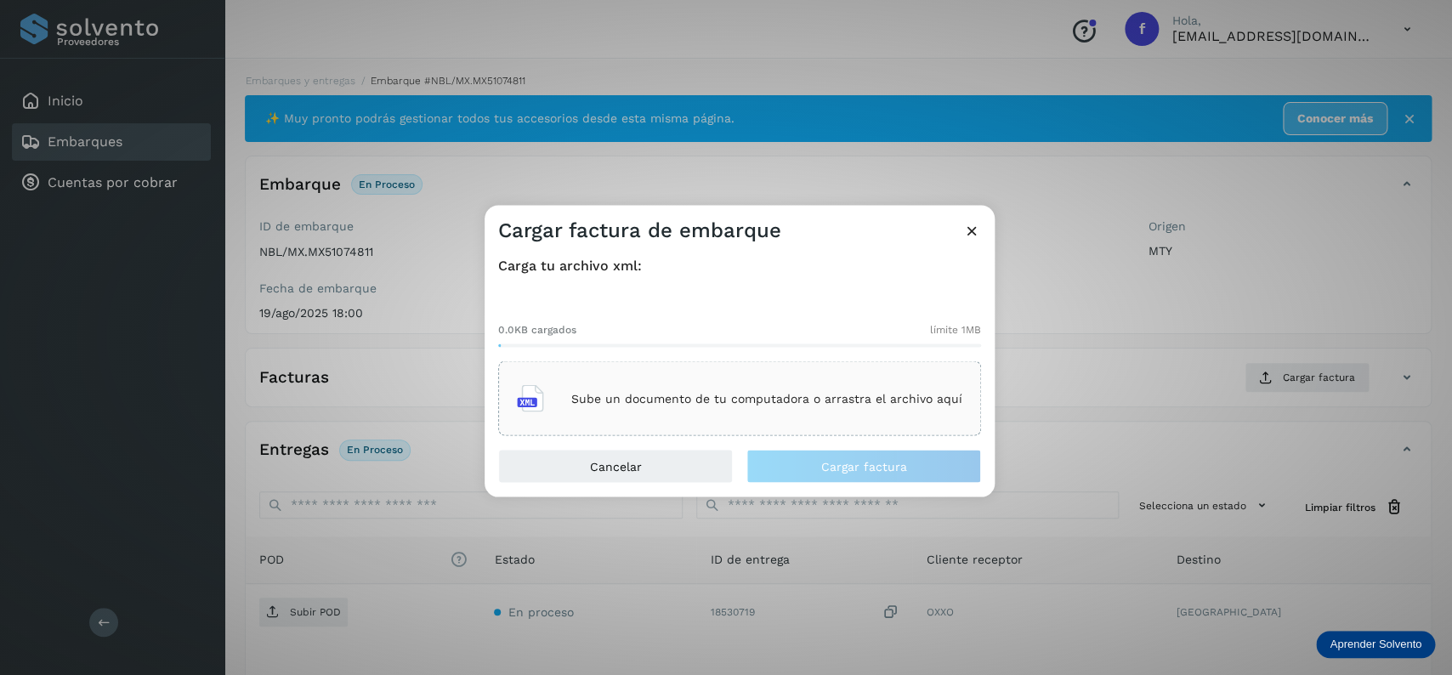
click at [706, 379] on div "Sube un documento de tu computadora o arrastra el archivo aquí" at bounding box center [739, 399] width 445 height 46
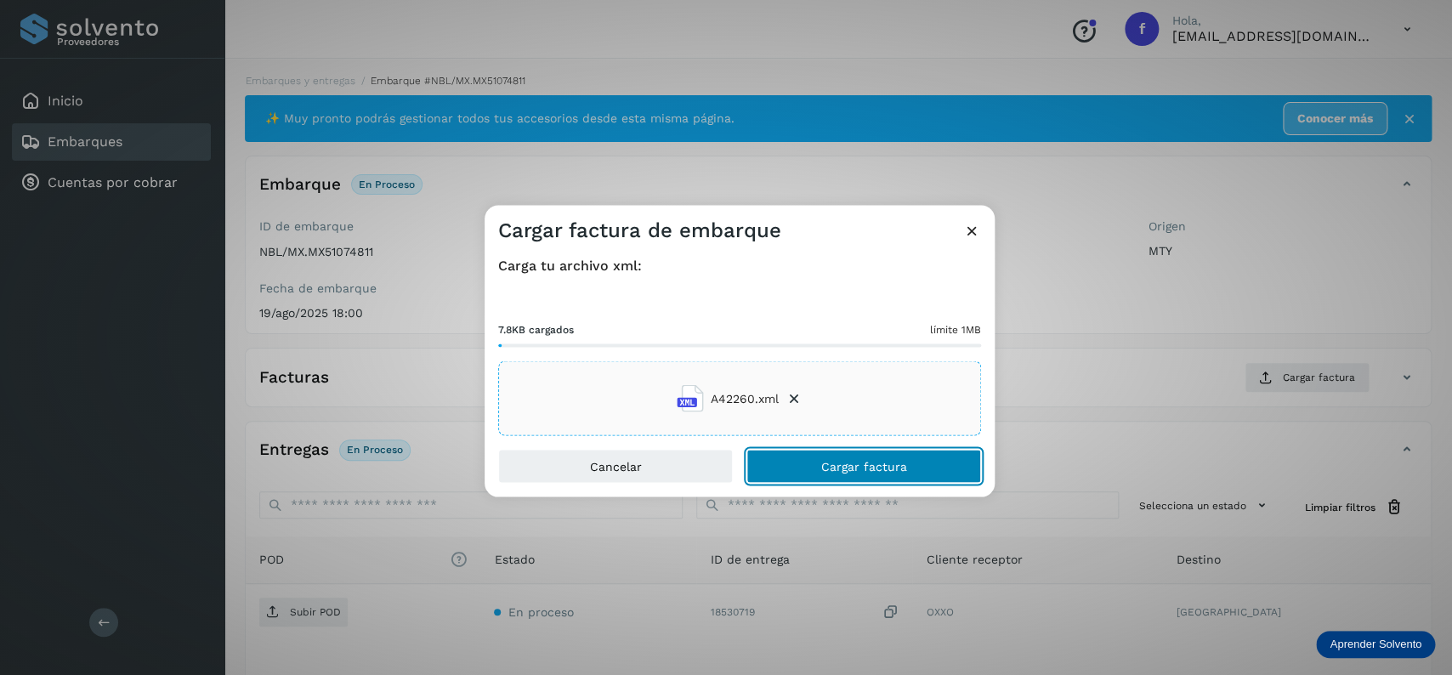
click at [776, 463] on button "Cargar factura" at bounding box center [863, 467] width 235 height 34
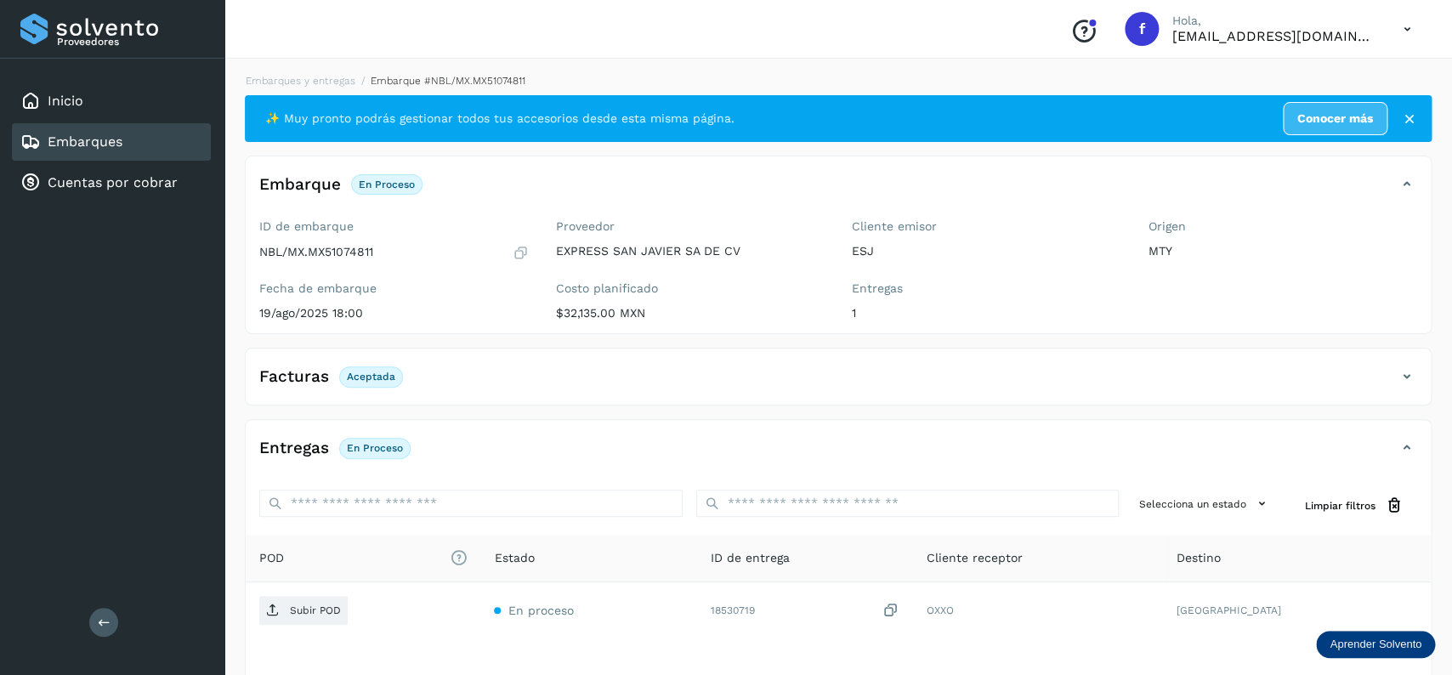
scroll to position [133, 0]
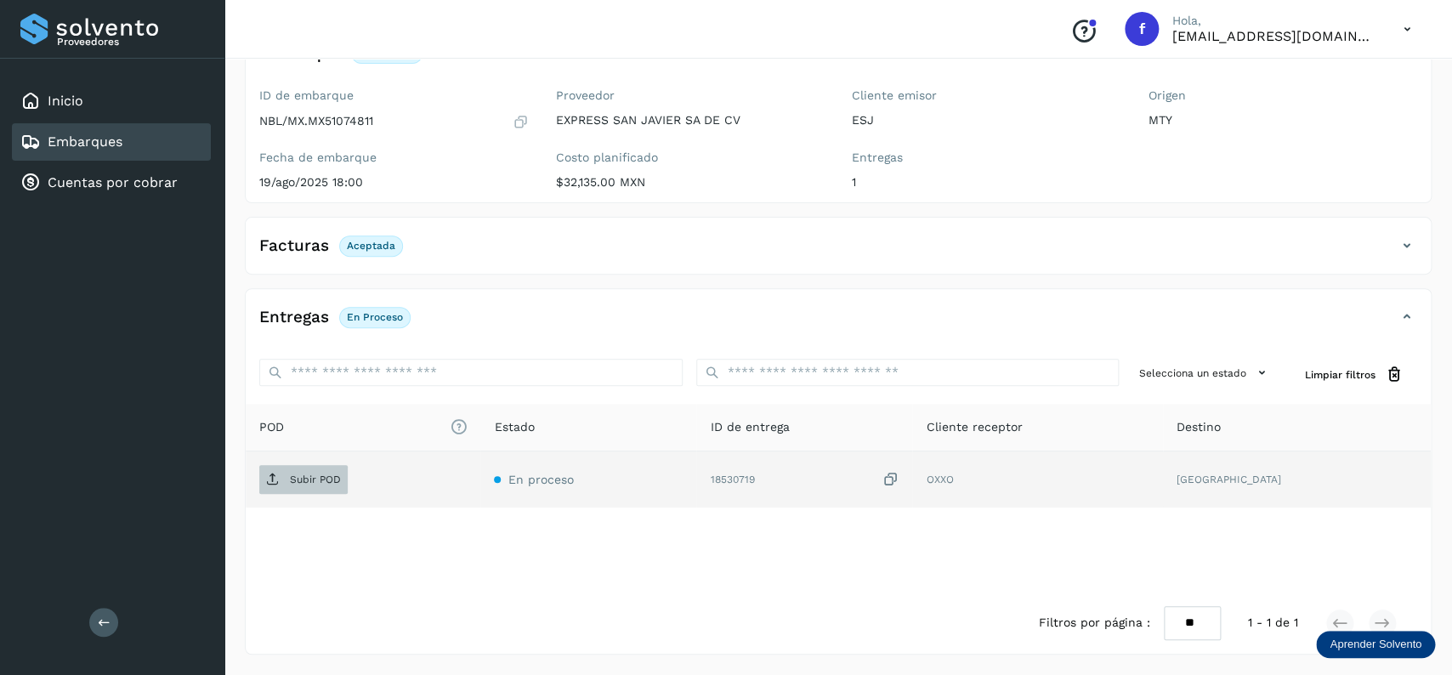
click at [298, 470] on span "Subir POD" at bounding box center [303, 479] width 88 height 27
click at [116, 141] on link "Embarques" at bounding box center [85, 141] width 75 height 16
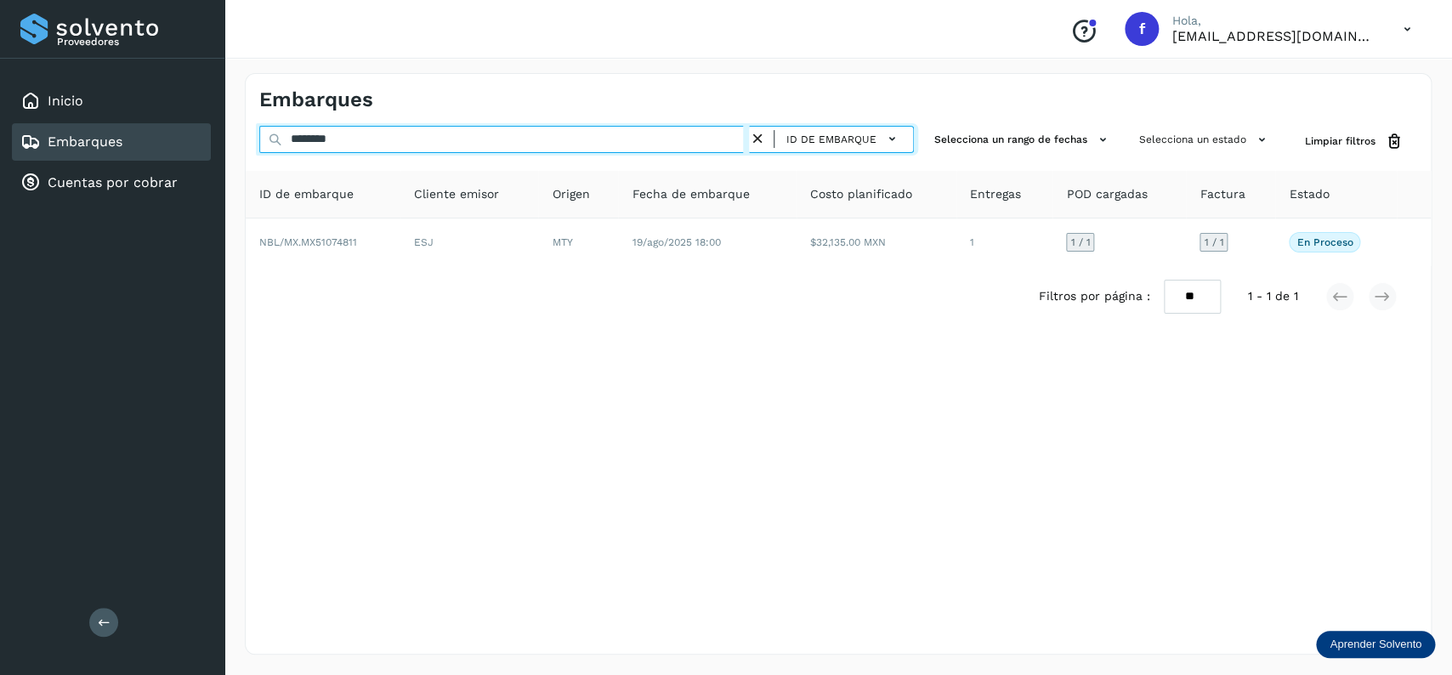
drag, startPoint x: 374, startPoint y: 140, endPoint x: 263, endPoint y: 144, distance: 111.4
click at [263, 144] on input "********" at bounding box center [504, 139] width 490 height 27
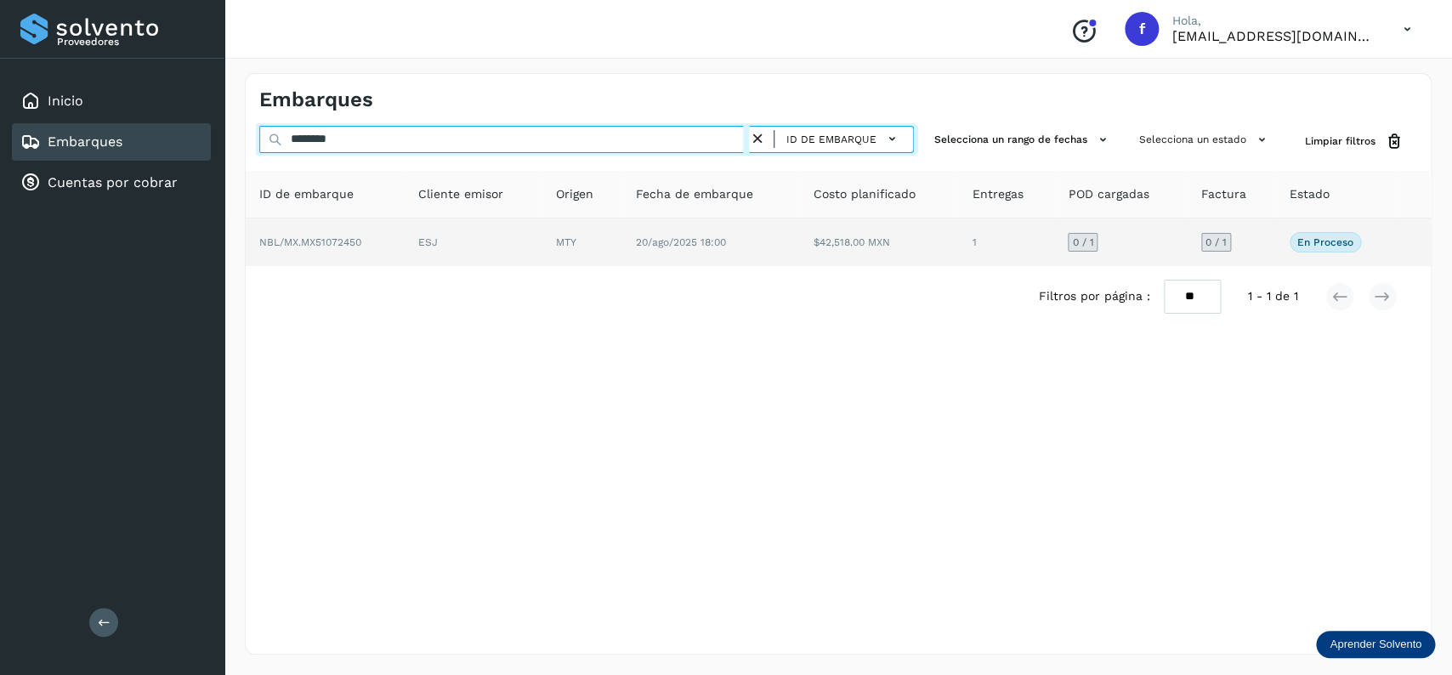
type input "********"
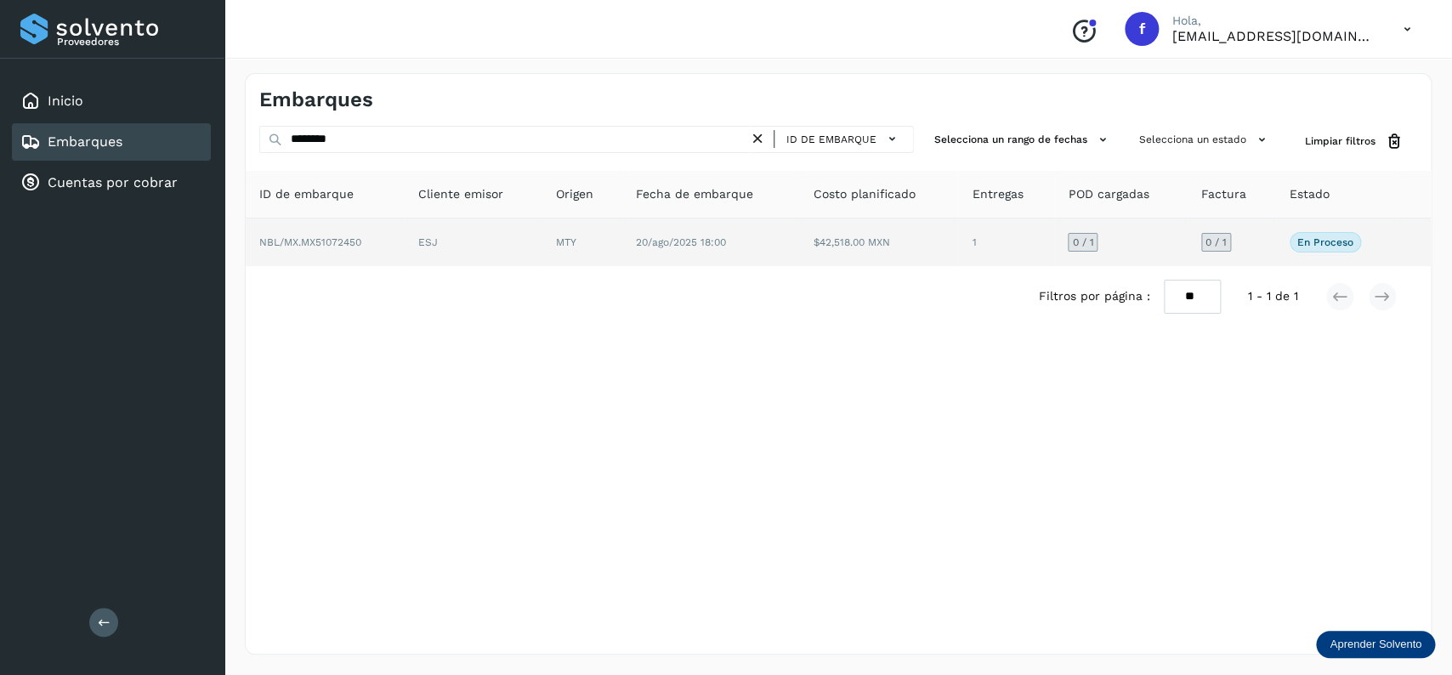
click at [622, 247] on td "MTY" at bounding box center [711, 242] width 178 height 48
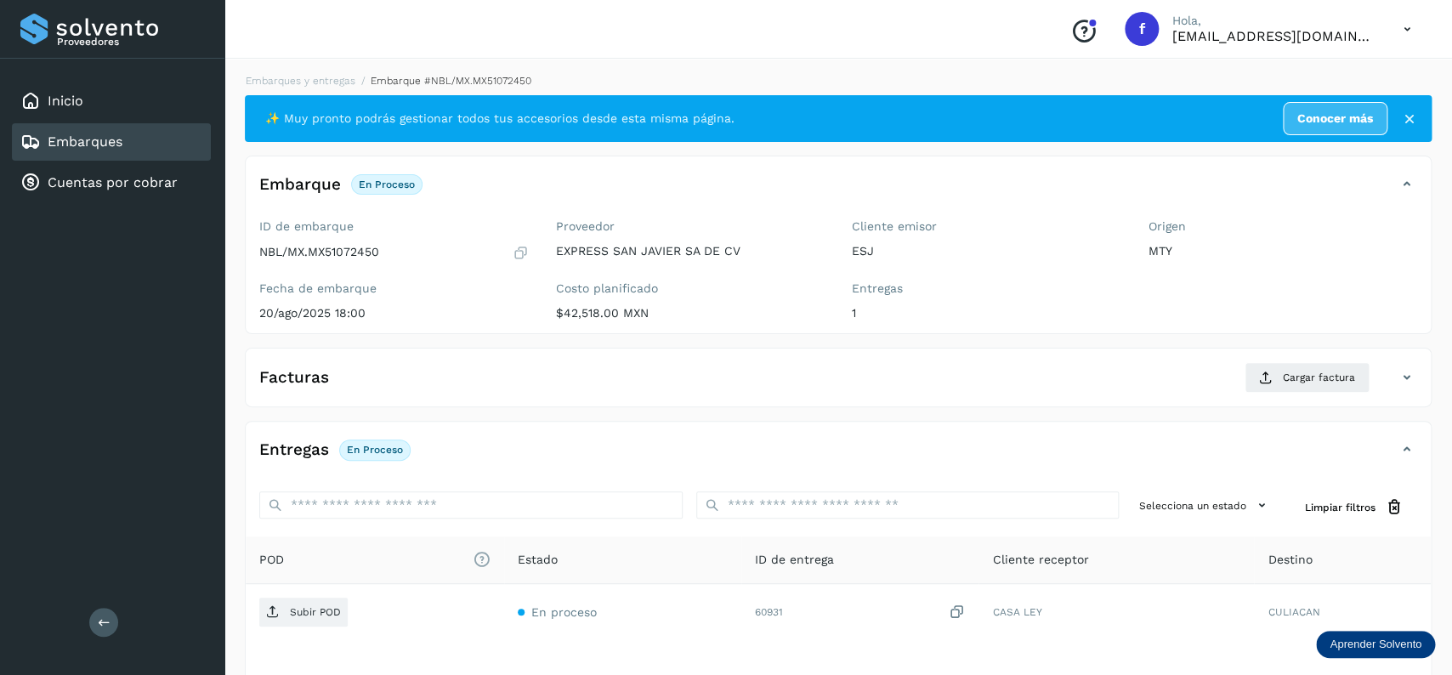
scroll to position [134, 0]
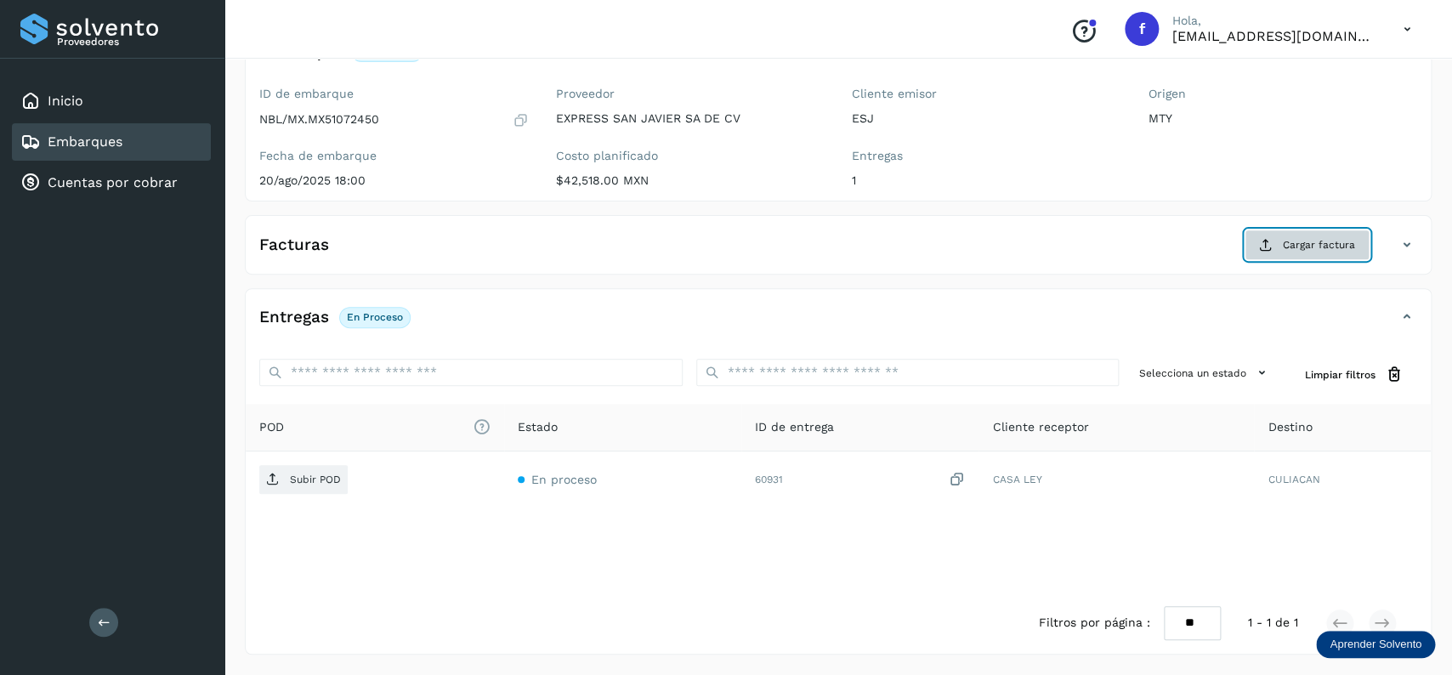
click at [1266, 239] on icon at bounding box center [1266, 245] width 14 height 14
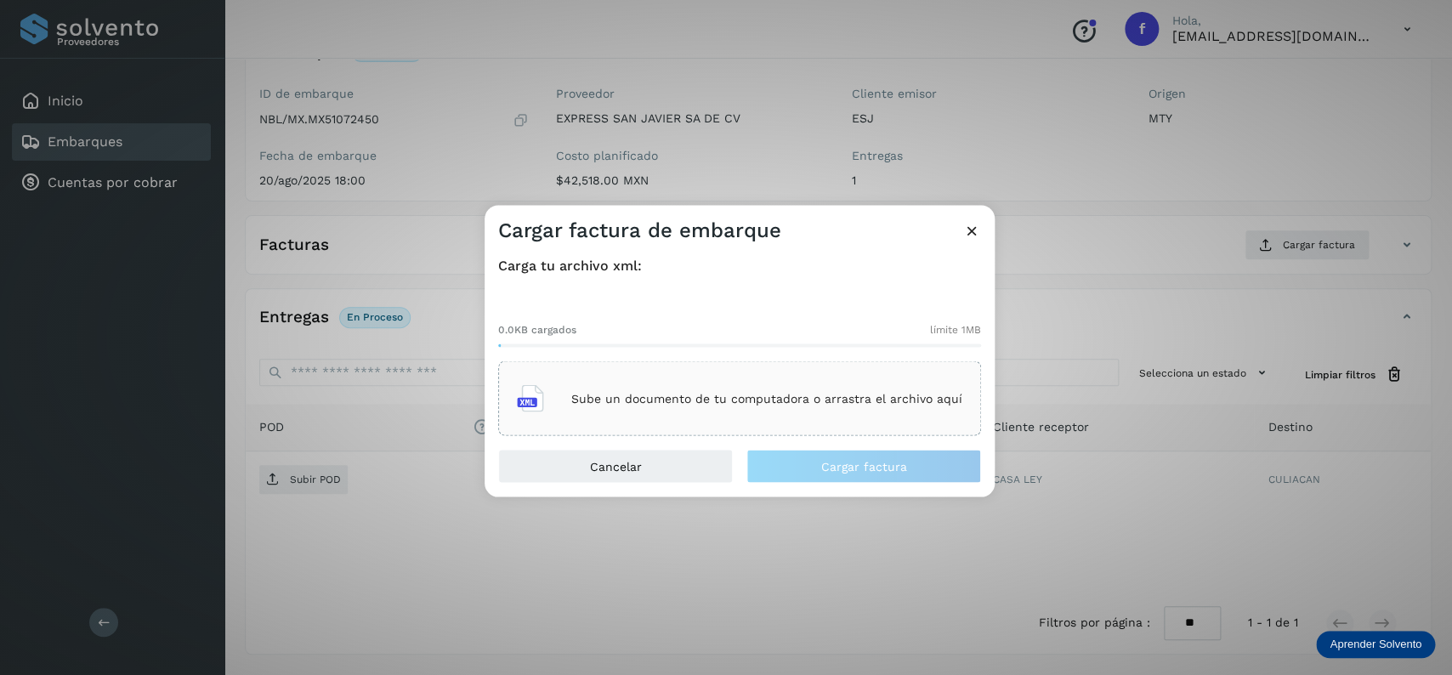
click at [619, 389] on div "Sube un documento de tu computadora o arrastra el archivo aquí" at bounding box center [739, 399] width 445 height 46
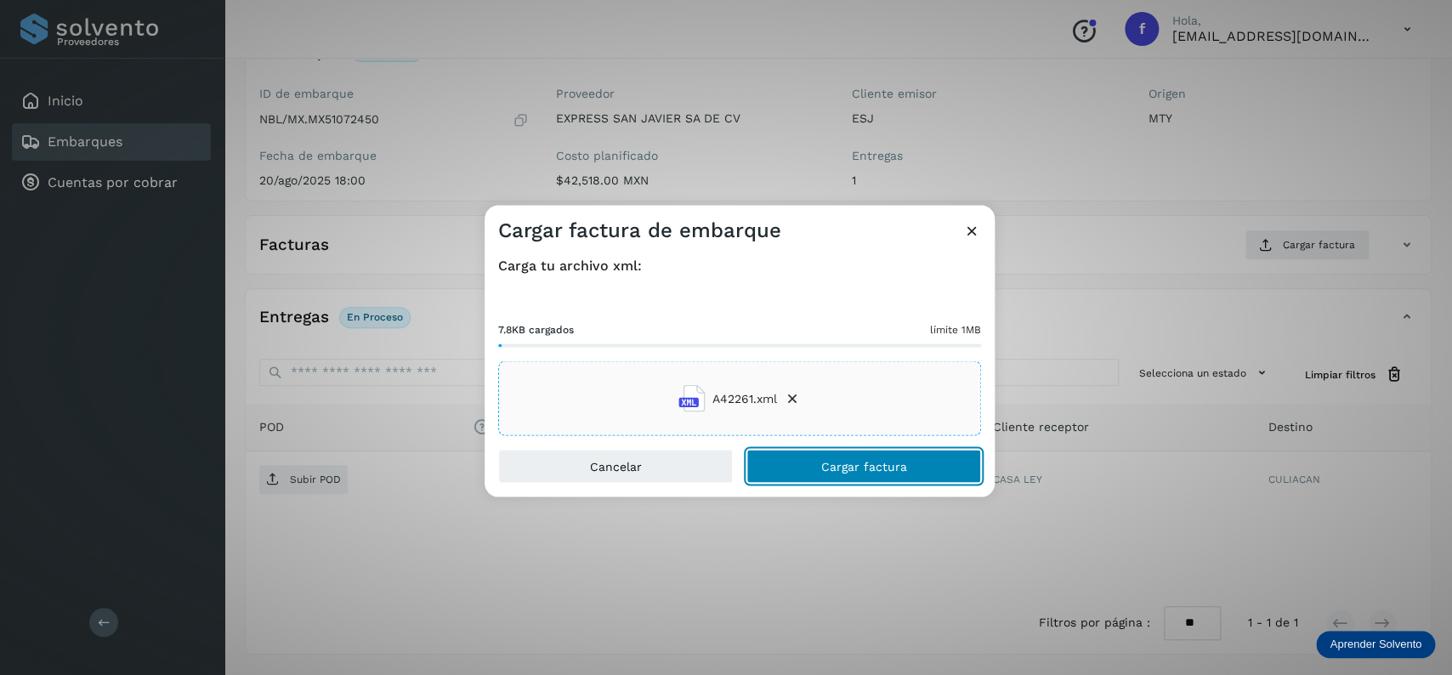
click at [803, 468] on button "Cargar factura" at bounding box center [863, 467] width 235 height 34
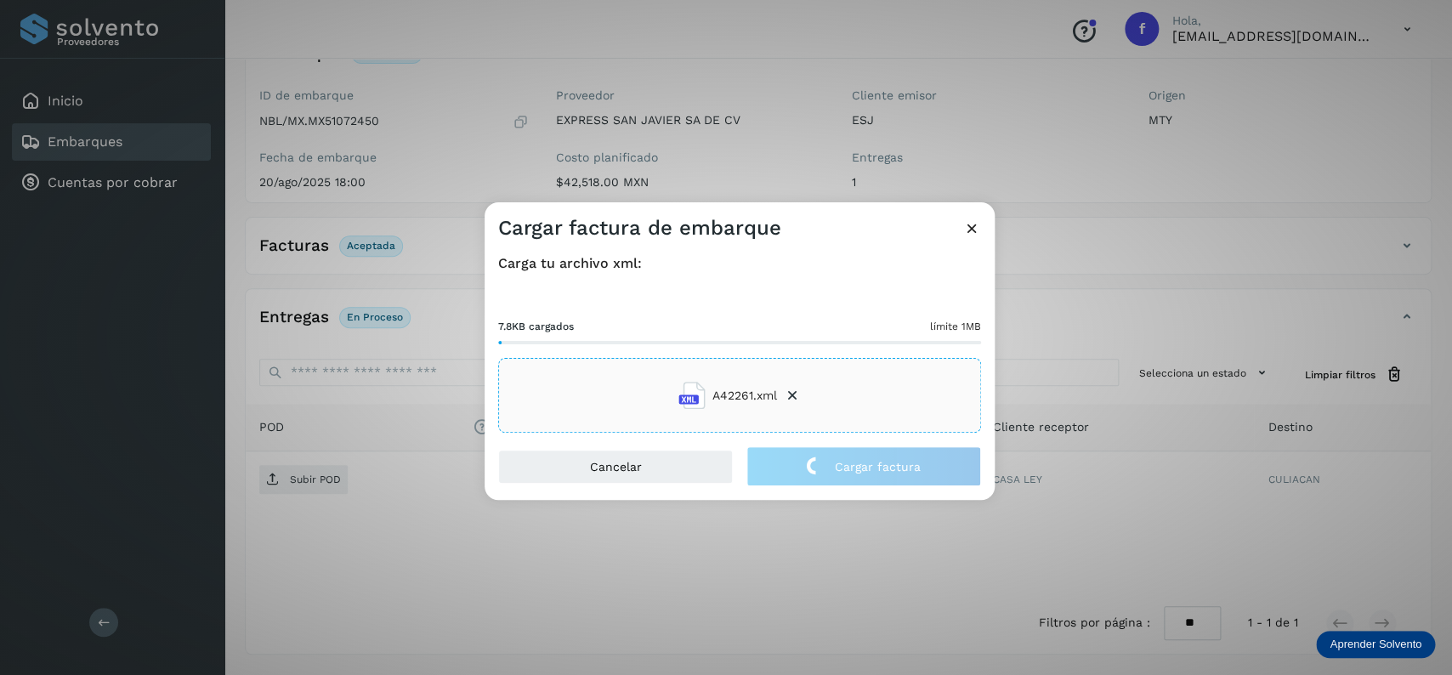
scroll to position [133, 0]
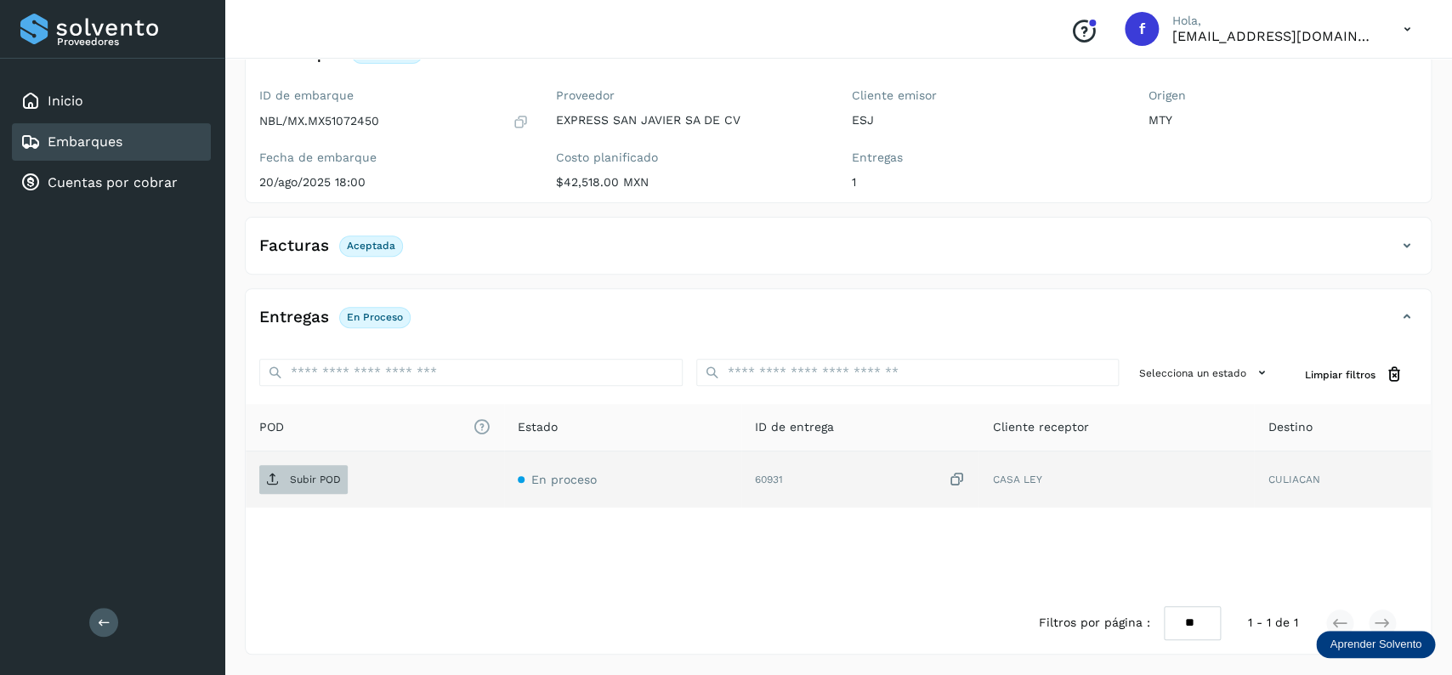
click at [326, 485] on p "Subir POD" at bounding box center [315, 480] width 51 height 12
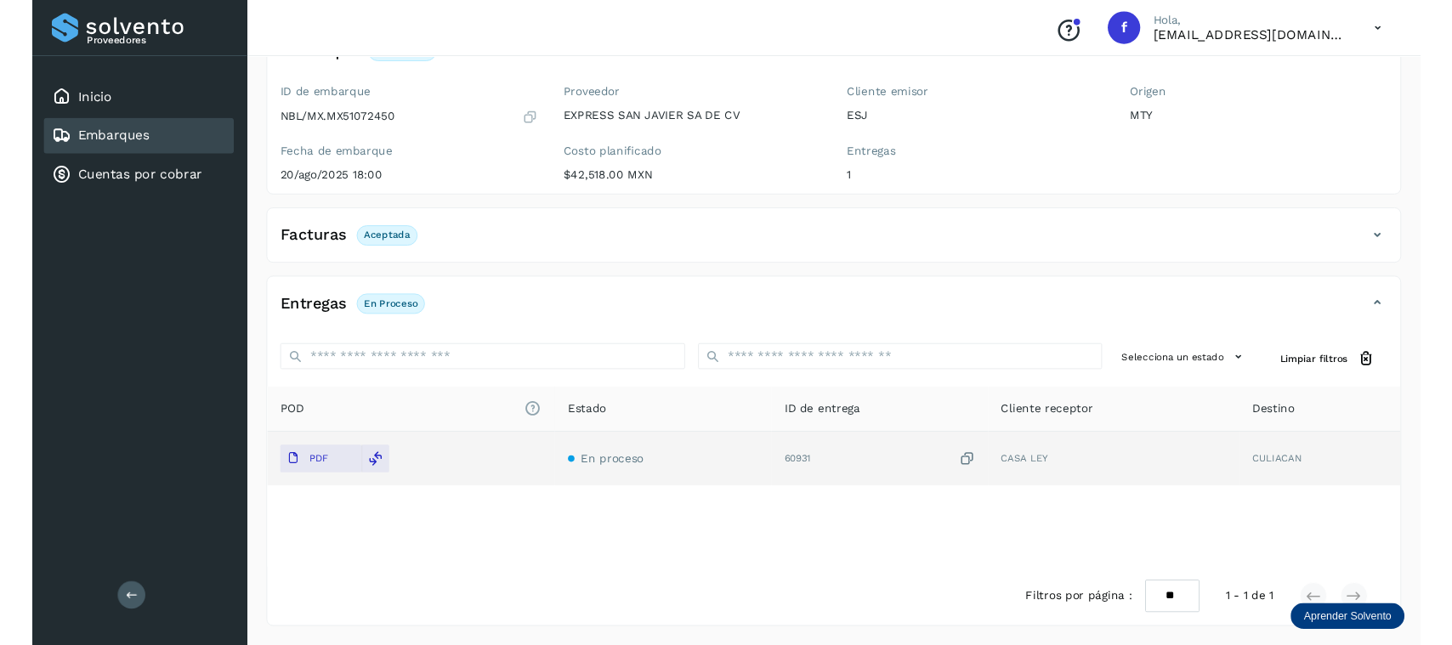
scroll to position [0, 0]
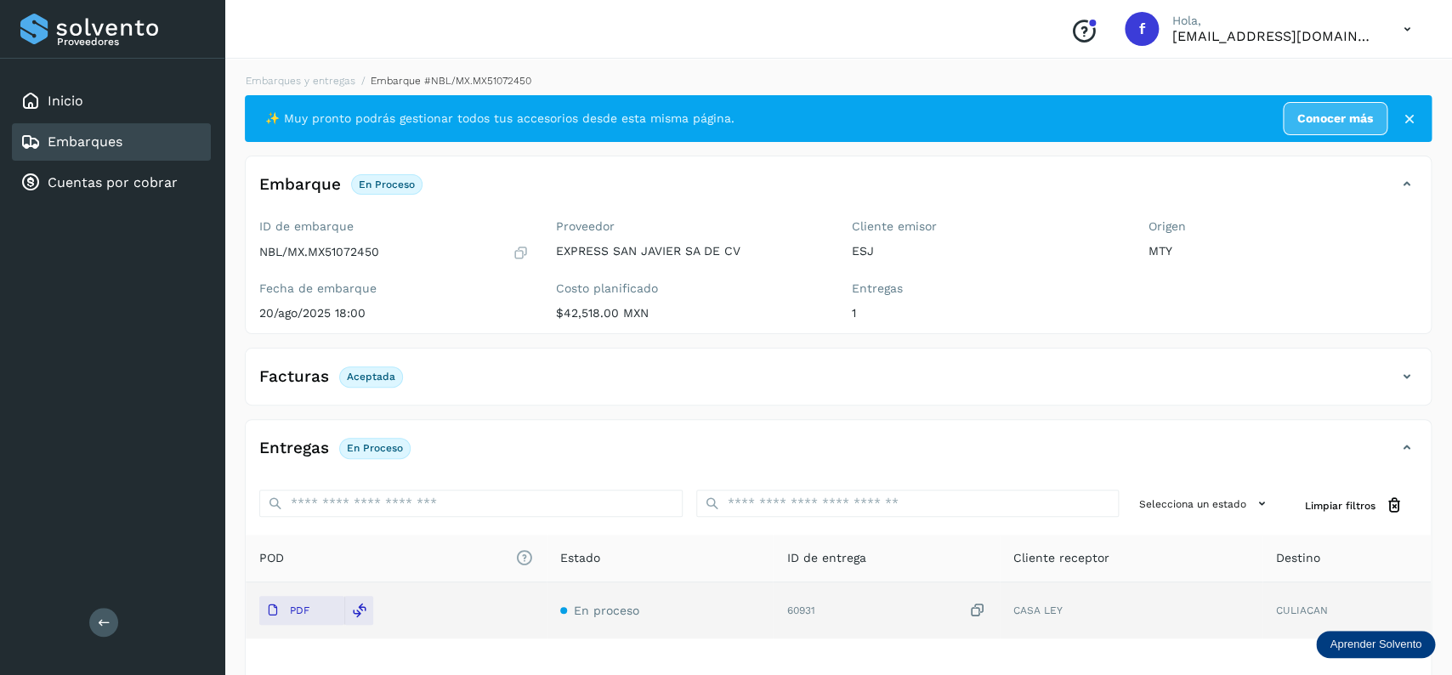
click at [158, 139] on div "Embarques" at bounding box center [111, 141] width 199 height 37
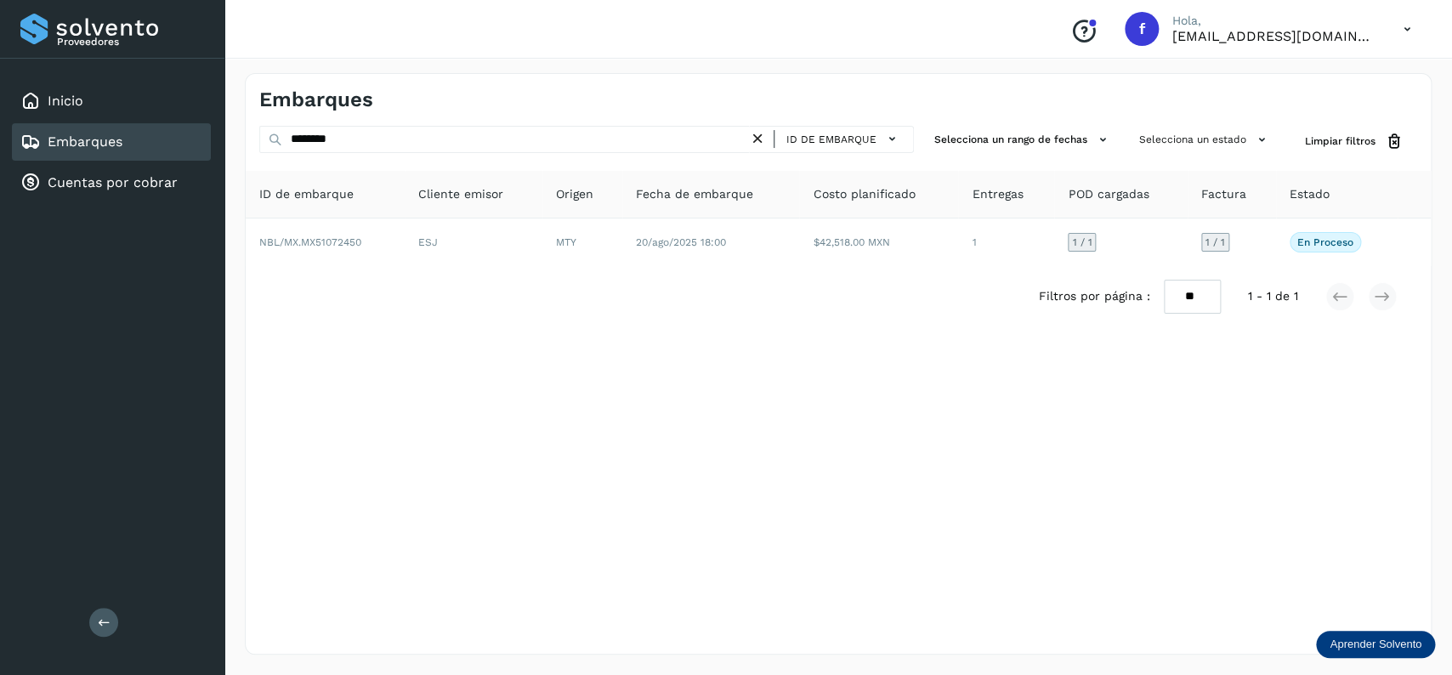
click at [757, 134] on icon at bounding box center [758, 139] width 18 height 18
